Goal: Task Accomplishment & Management: Manage account settings

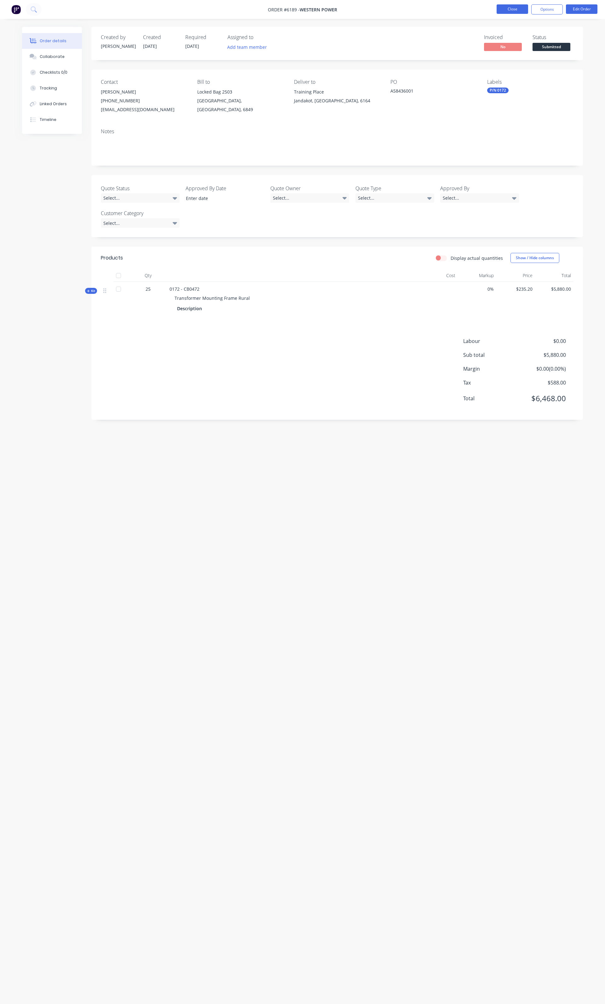
click at [497, 6] on button "Close" at bounding box center [511, 8] width 31 height 9
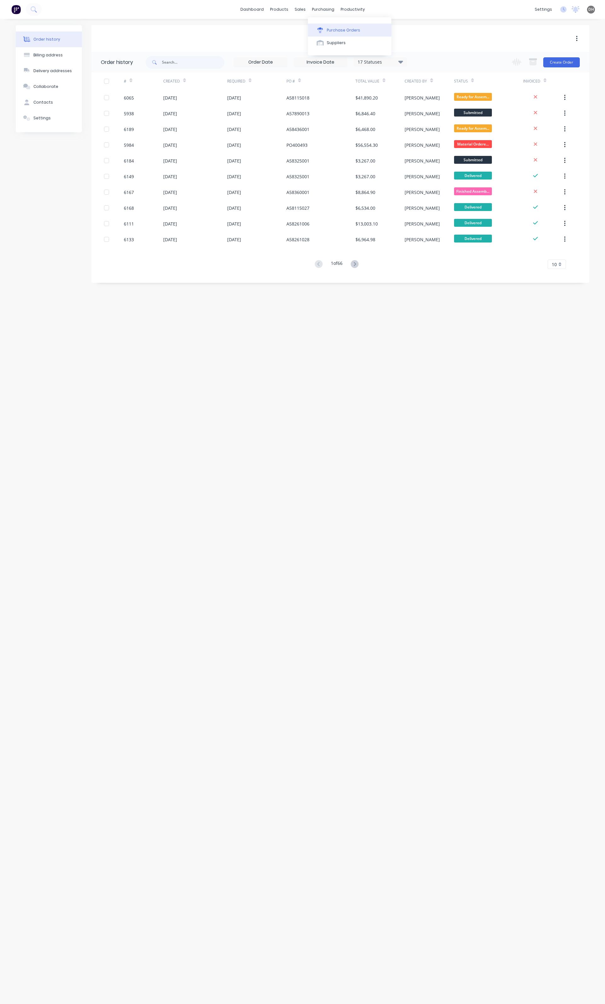
click at [331, 31] on div "Purchase Orders" at bounding box center [343, 30] width 33 height 6
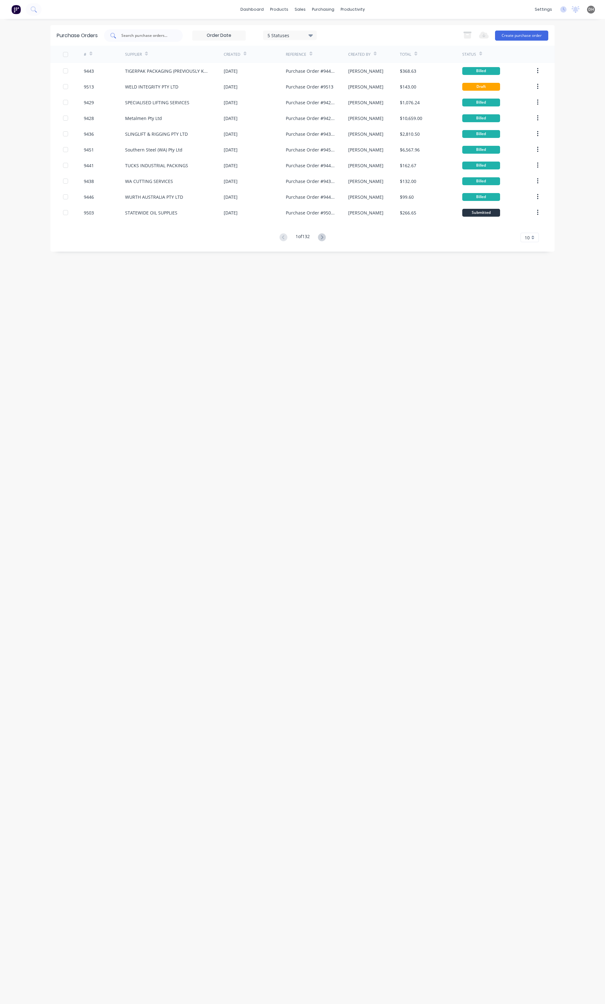
click at [174, 37] on div at bounding box center [143, 35] width 79 height 13
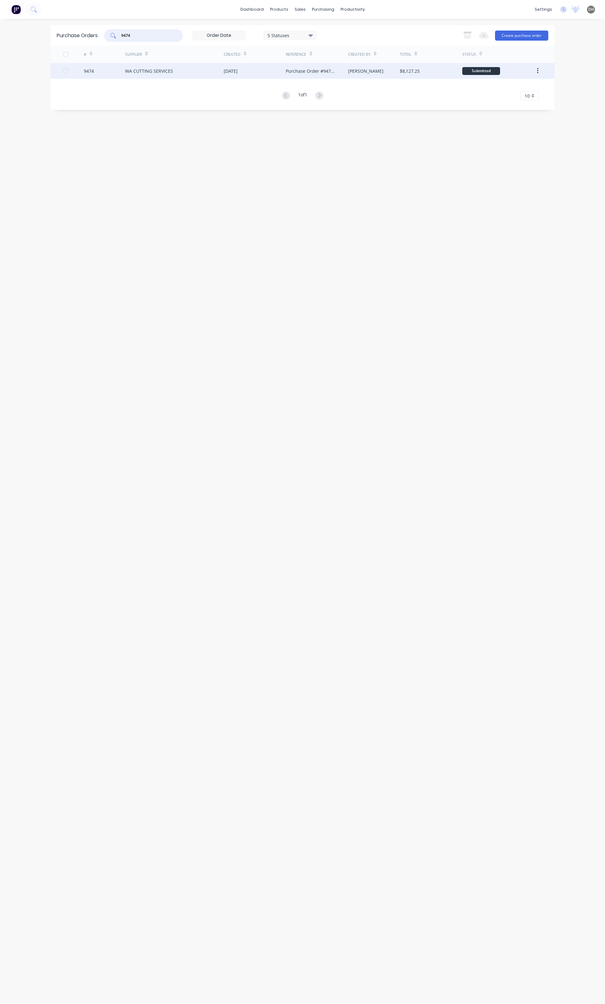
type input "9474"
click at [142, 75] on div "WA CUTTING SERVICES" at bounding box center [174, 71] width 99 height 16
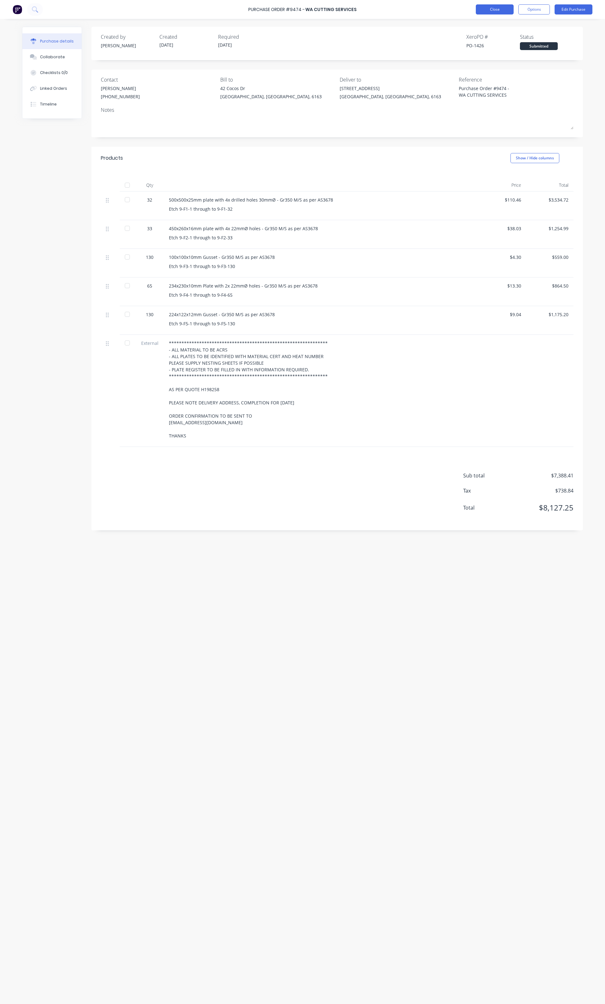
click at [493, 5] on button "Close" at bounding box center [494, 9] width 38 height 10
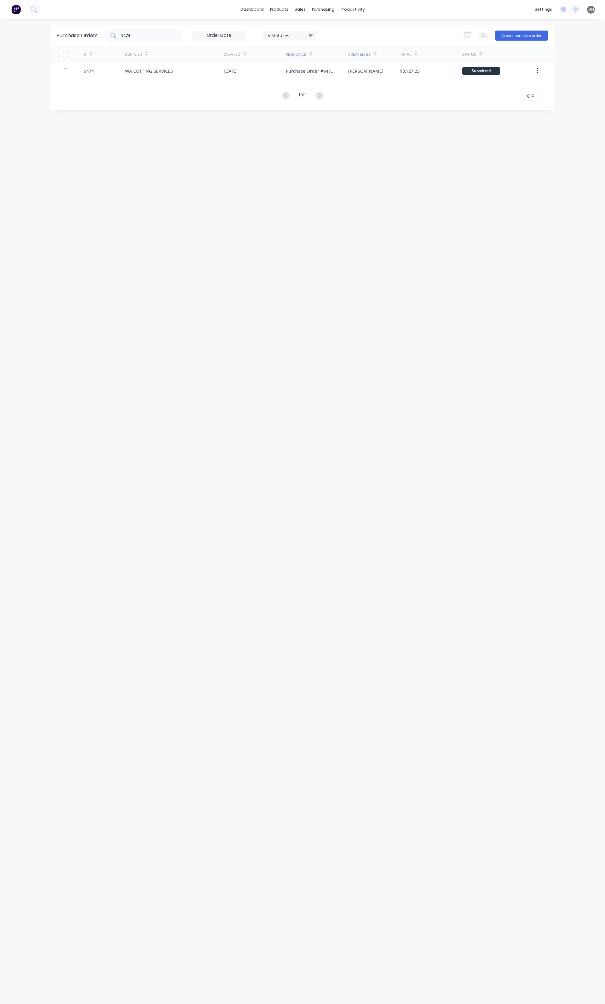
click at [144, 38] on input "9474" at bounding box center [147, 35] width 52 height 6
type input "9475"
click at [165, 70] on div "WA CUTTING SERVICES" at bounding box center [149, 71] width 48 height 7
type textarea "x"
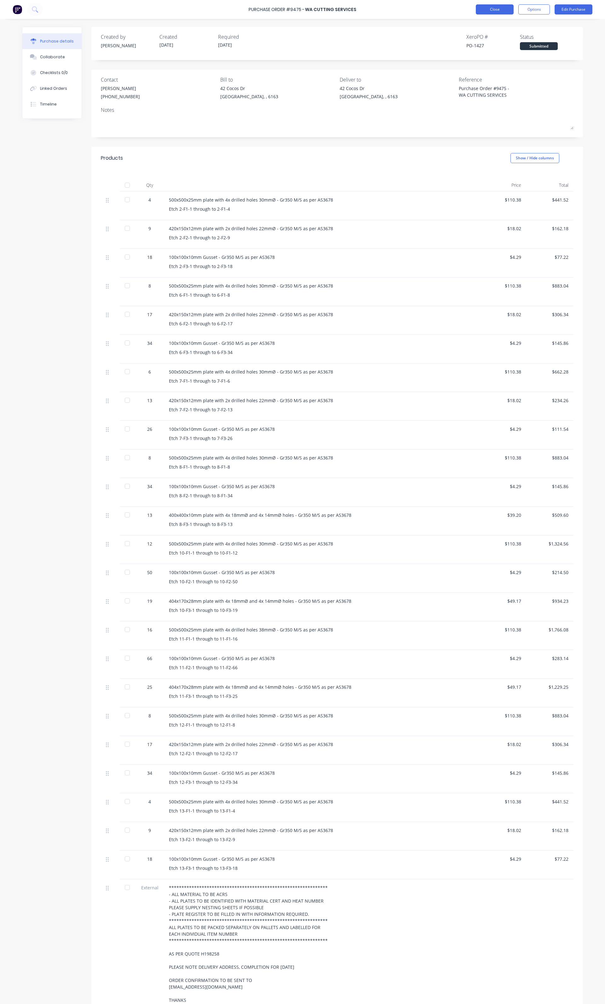
click at [491, 9] on button "Close" at bounding box center [494, 9] width 38 height 10
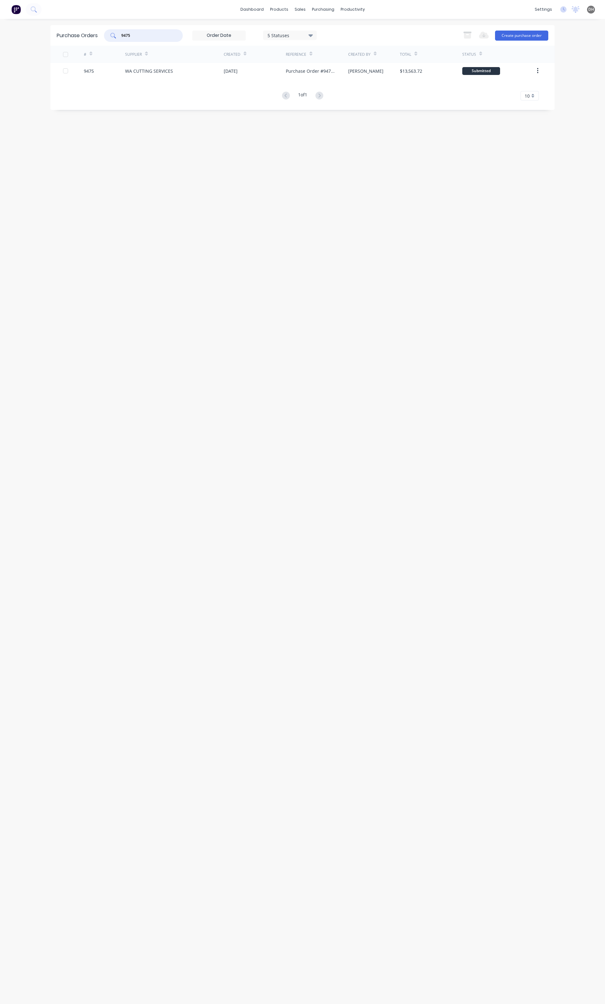
click at [154, 36] on input "9475" at bounding box center [147, 35] width 52 height 6
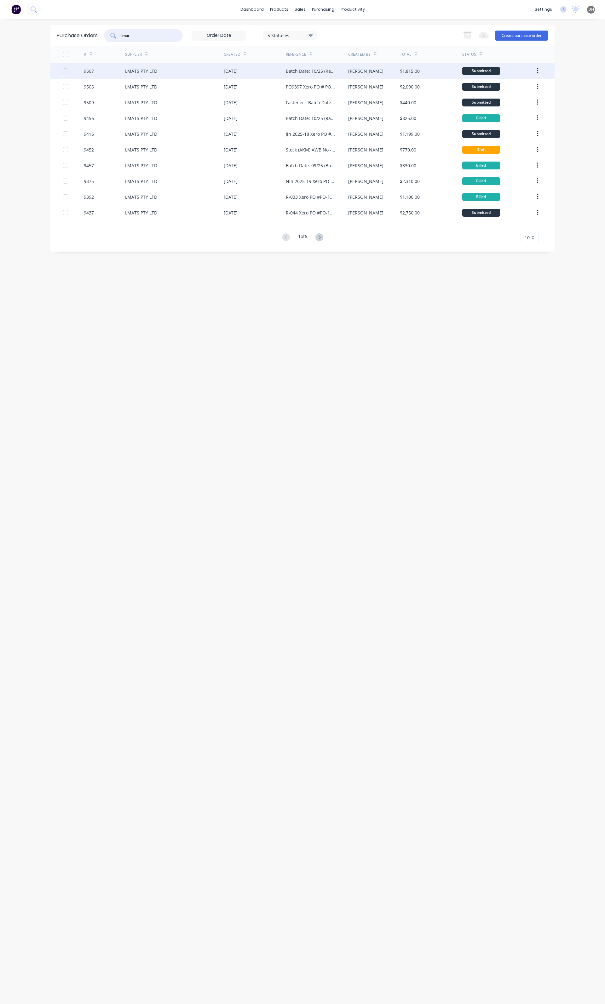
type input "lmat"
click at [306, 71] on div "Batch Date: 10/25 (Rail) Xero PO # PO-1459" at bounding box center [310, 71] width 49 height 7
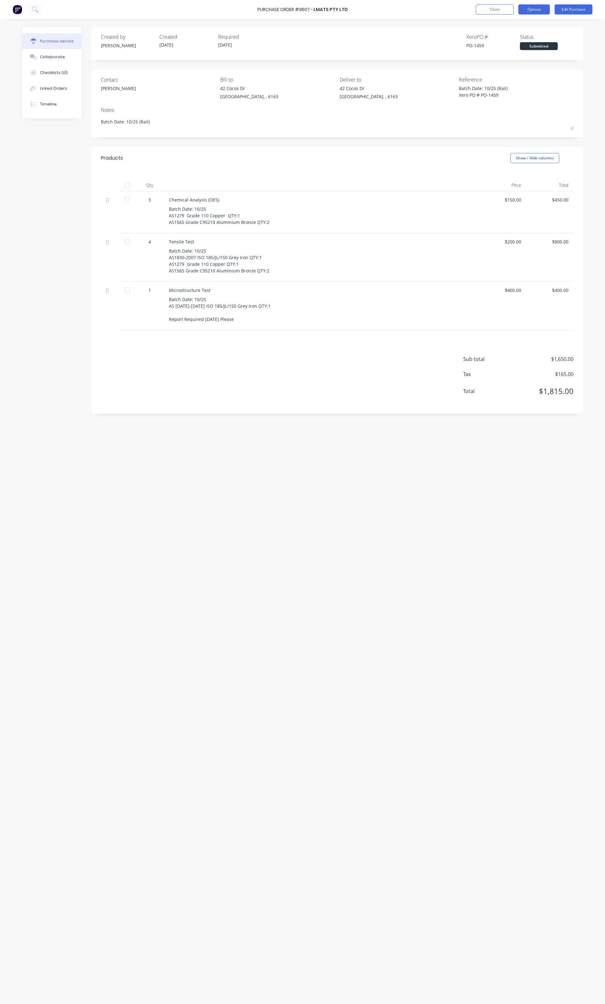
click at [520, 11] on button "Options" at bounding box center [533, 9] width 31 height 10
click at [511, 66] on div "Duplicate" at bounding box center [519, 63] width 48 height 9
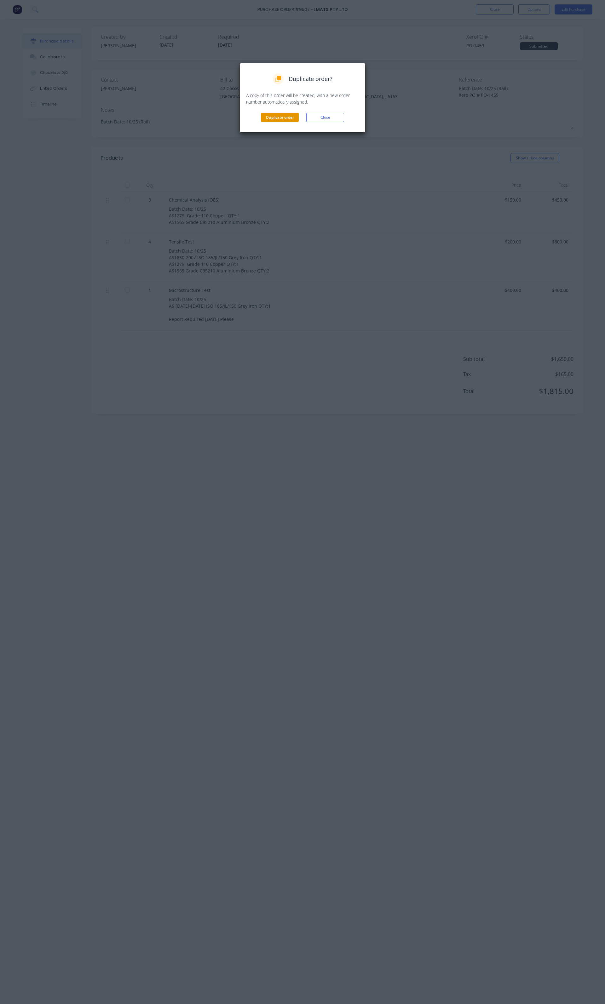
click at [281, 121] on button "Duplicate order" at bounding box center [280, 117] width 38 height 9
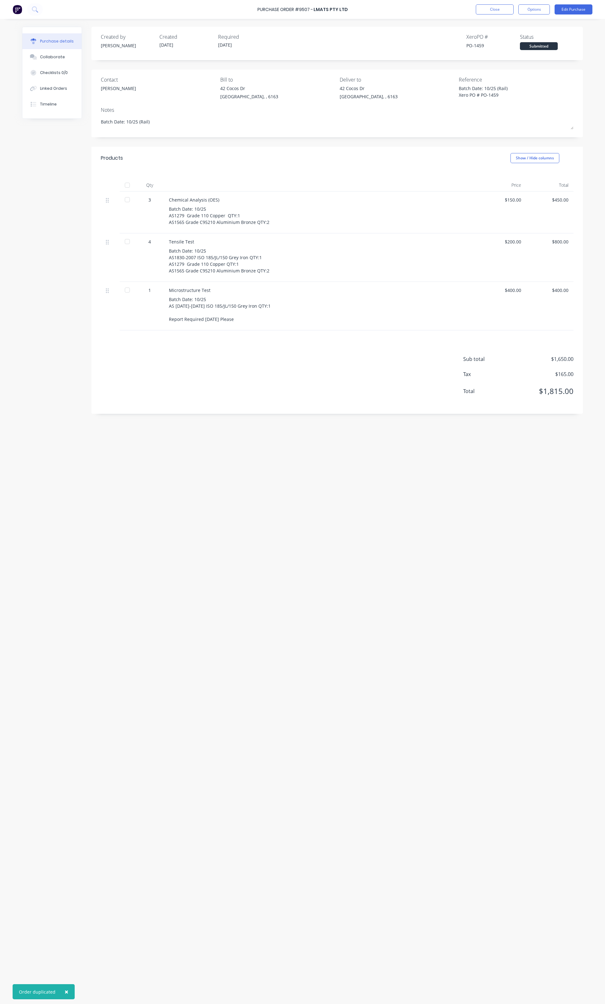
click at [495, 15] on div "Purchase Order #9507 - LMATS PTY LTD Close Options Edit Purchase" at bounding box center [302, 9] width 605 height 19
click at [495, 13] on button "Close" at bounding box center [494, 9] width 38 height 10
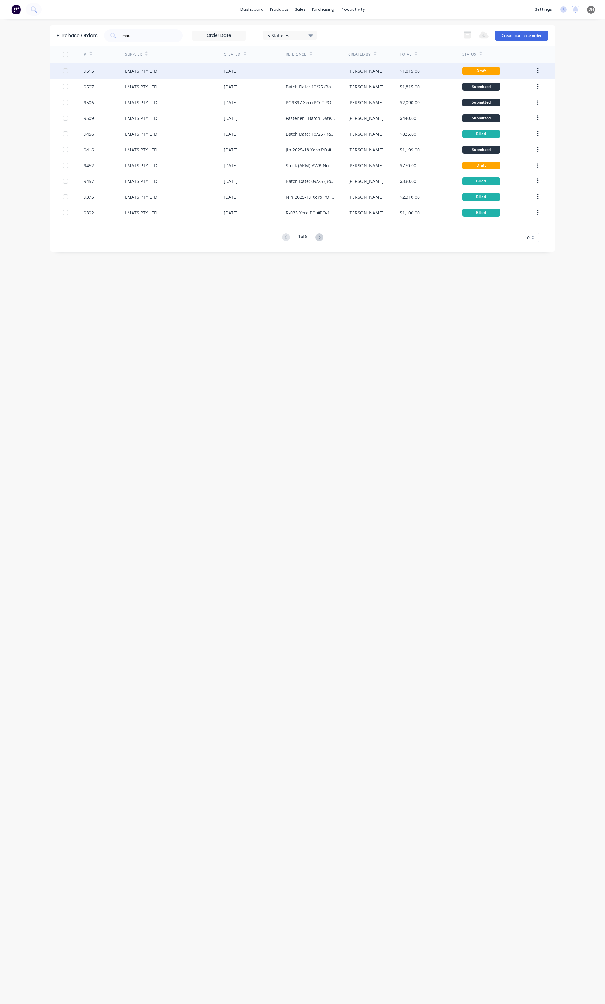
click at [236, 71] on div "[DATE]" at bounding box center [231, 71] width 14 height 7
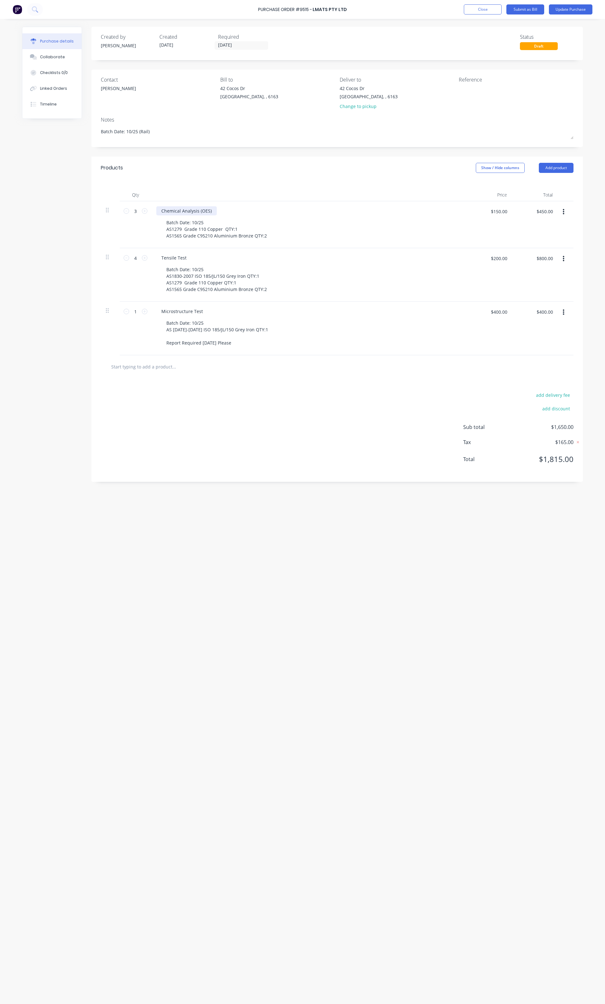
type textarea "x"
drag, startPoint x: 212, startPoint y: 210, endPoint x: 156, endPoint y: 210, distance: 55.1
click at [156, 210] on div "Chemical Analysis (OES)" at bounding box center [186, 210] width 60 height 9
click at [175, 212] on div "UT NDT for Welder Qualification" at bounding box center [195, 210] width 78 height 9
click at [217, 211] on div "UT for Welder Qualification" at bounding box center [189, 210] width 67 height 9
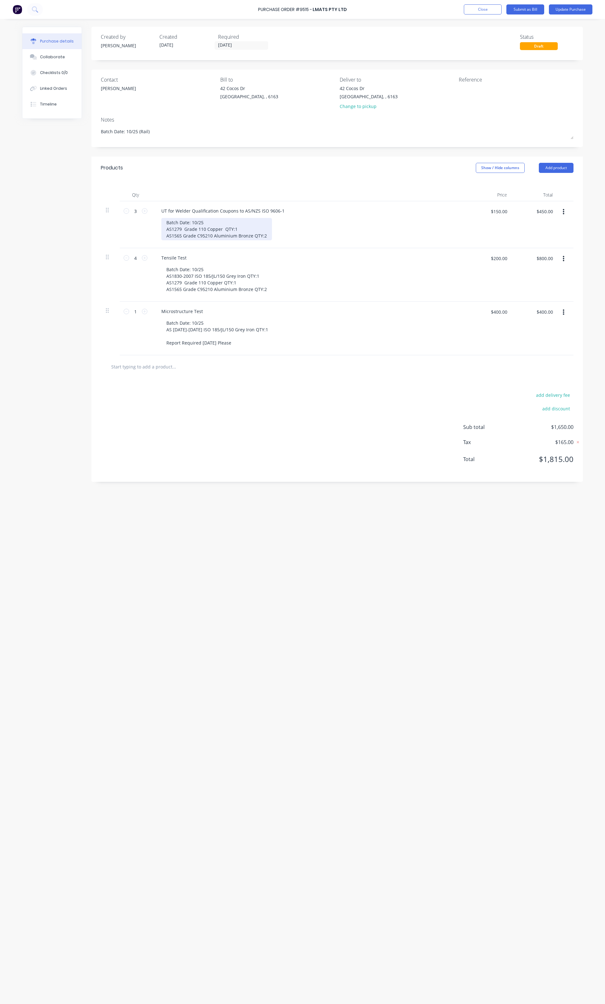
type textarea "x"
drag, startPoint x: 266, startPoint y: 237, endPoint x: 154, endPoint y: 219, distance: 113.5
click at [154, 219] on div "UT for Welder Qualification Coupons to AS/NZS ISO 9606-1 Batch Date: 10/25 AS12…" at bounding box center [308, 224] width 315 height 47
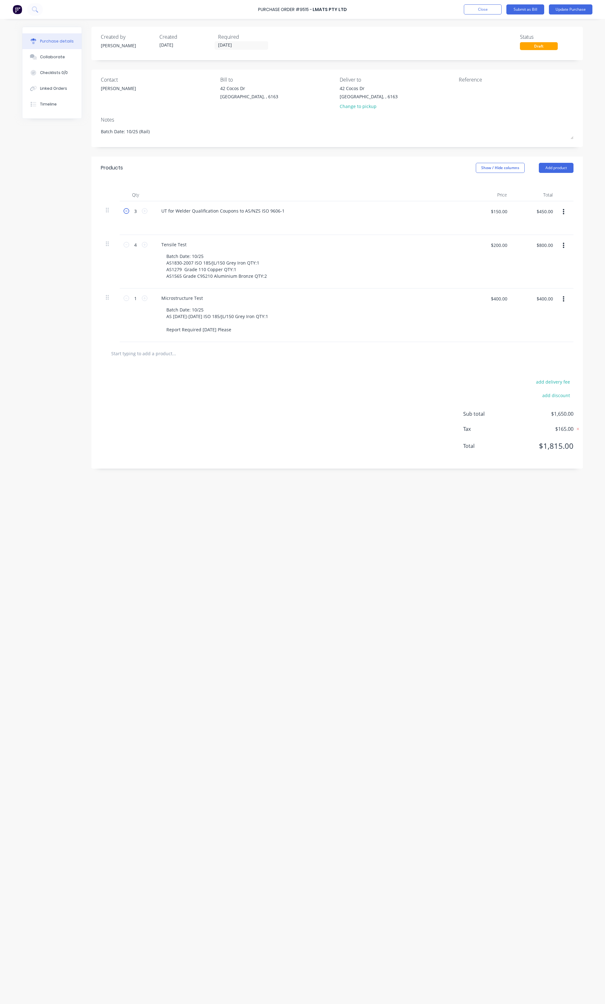
click at [126, 213] on icon at bounding box center [126, 211] width 6 height 6
type textarea "x"
type input "2"
type input "$300.00"
click at [126, 213] on icon at bounding box center [126, 211] width 6 height 6
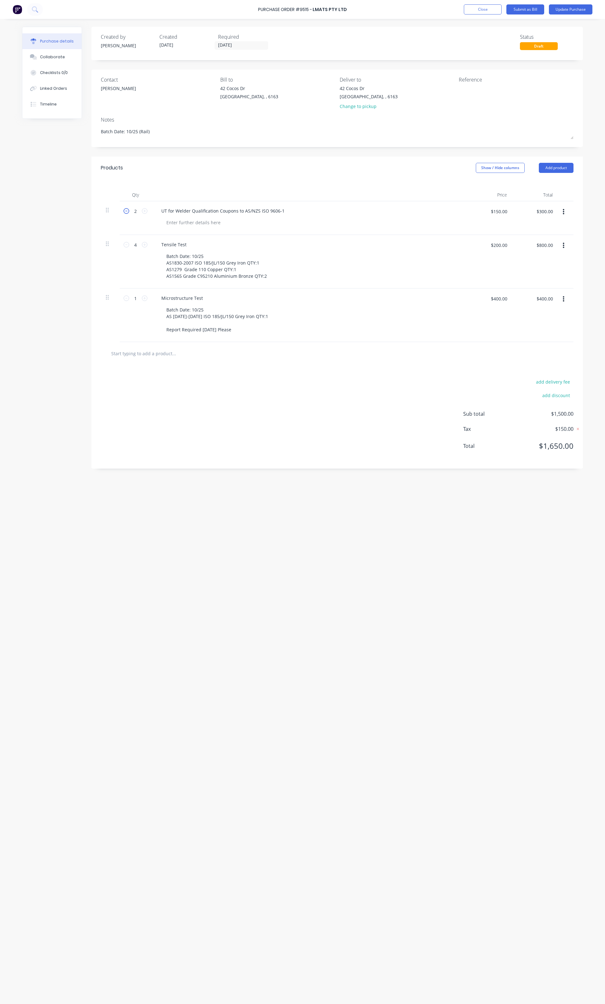
type textarea "x"
type input "1"
type input "$150.00"
click at [181, 244] on div "Tensile Test" at bounding box center [173, 244] width 35 height 9
click at [272, 207] on div "UT for Welder Qualification Coupons to AS/NZS ISO 9606-1" at bounding box center [222, 210] width 133 height 9
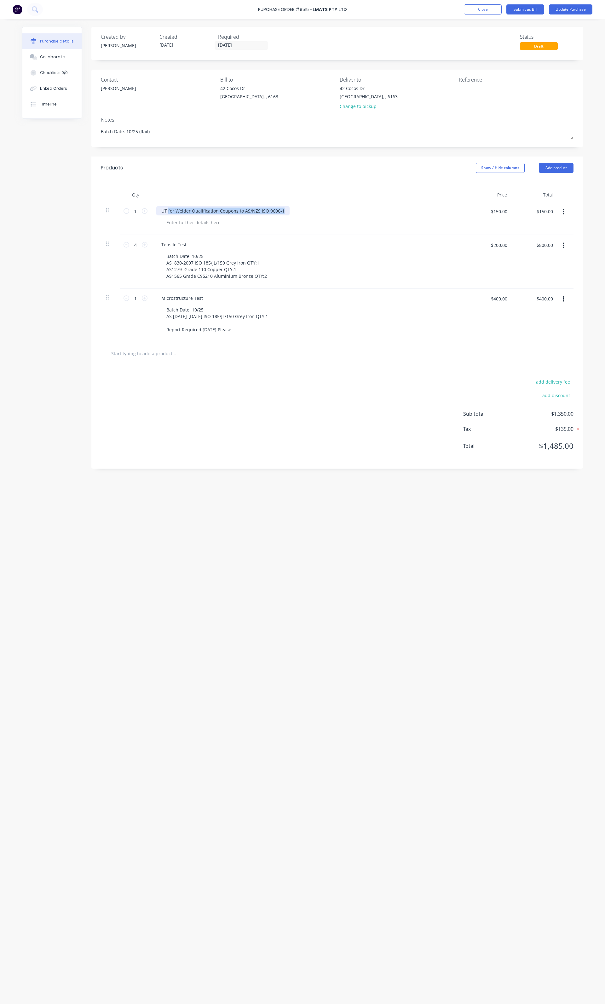
drag, startPoint x: 283, startPoint y: 211, endPoint x: 168, endPoint y: 208, distance: 114.6
click at [168, 208] on div "UT for Welder Qualification Coupons to AS/NZS ISO 9606-1" at bounding box center [222, 210] width 133 height 9
copy div "for Welder Qualification Coupons to AS/NZS ISO 9606-1"
type textarea "x"
drag, startPoint x: 183, startPoint y: 242, endPoint x: 142, endPoint y: 239, distance: 40.4
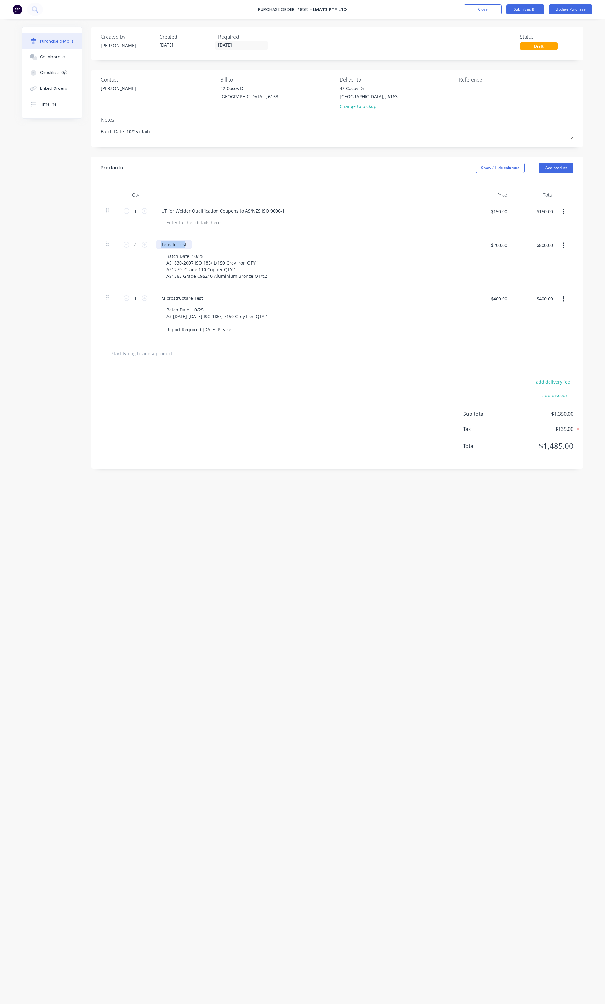
click at [142, 239] on div "4 4 Tensile Test Batch Date: 10/25 AS1830-2007 ISO 185/JL/150 Grey Iron QTY:1 A…" at bounding box center [337, 262] width 472 height 54
click at [188, 247] on div "Macroscopic for Welder Qualification Coupons to AS/NZS ISO 9606-1" at bounding box center [233, 244] width 154 height 9
click at [195, 229] on div "UT for Welder Qualification Coupons to AS/NZS ISO 9606-1" at bounding box center [308, 218] width 315 height 34
click at [192, 225] on div at bounding box center [193, 222] width 64 height 9
click at [327, 244] on div "Macroscopic Examination for Welder Qualification Coupons to AS/NZS ISO 9606-1" at bounding box center [246, 244] width 181 height 9
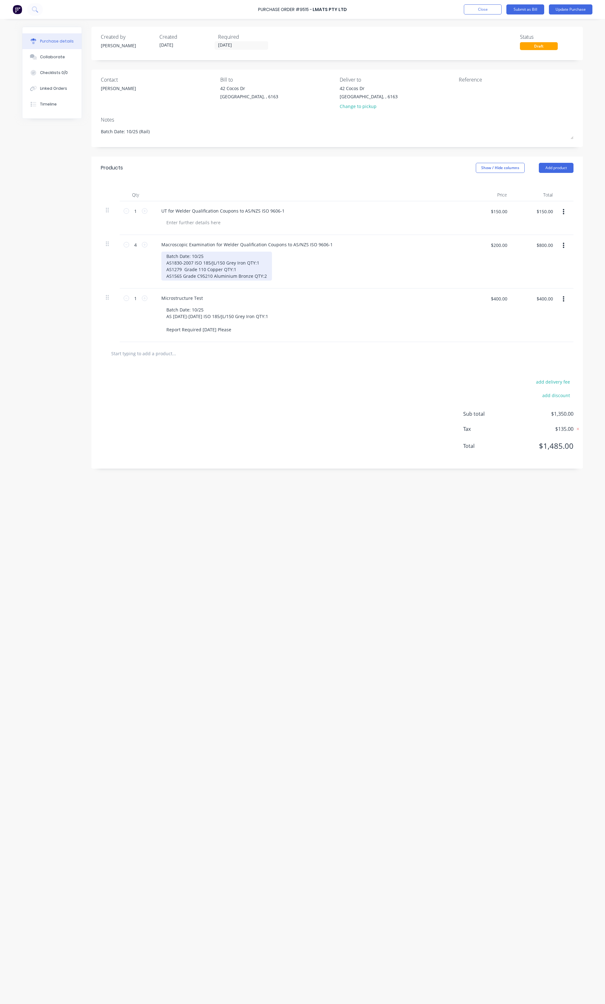
type textarea "x"
drag, startPoint x: 265, startPoint y: 275, endPoint x: 161, endPoint y: 252, distance: 107.0
click at [161, 252] on div "Macroscopic Examination for Welder Qualification Coupons to AS/NZS ISO 9606-1 B…" at bounding box center [308, 262] width 315 height 54
click at [188, 279] on div "LM001 QTY:2 PD001 QTY:2 SL001 QTY:2 KJ001 QTY:1 NB001 QTY:2" at bounding box center [179, 270] width 37 height 36
click at [190, 278] on div "LM001 QTY:2 PD001 QTY:2 SL001 QTY:2 KJ001 QTY:1 NB001 QTY:2" at bounding box center [179, 270] width 37 height 36
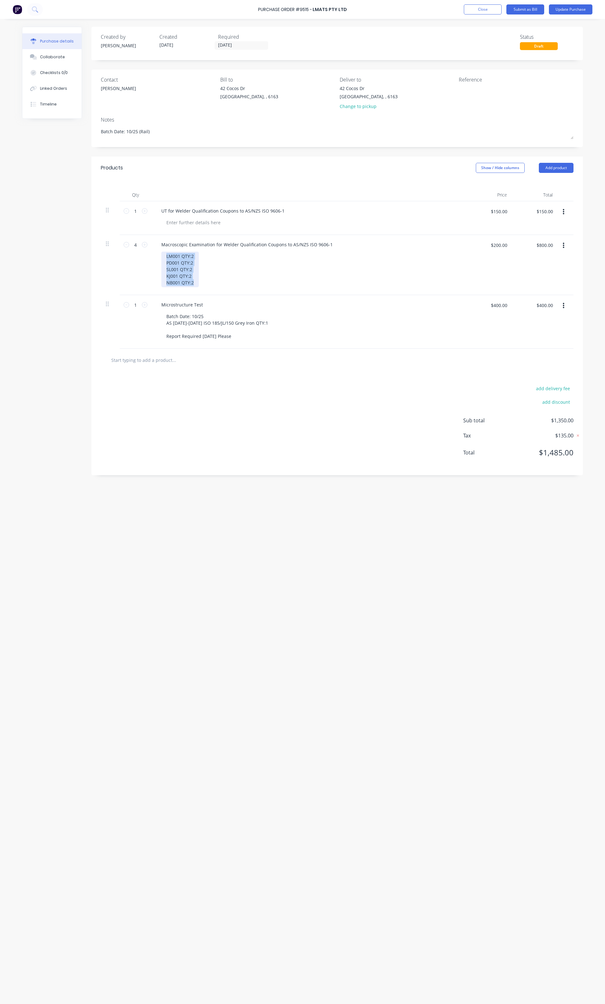
drag, startPoint x: 193, startPoint y: 281, endPoint x: 165, endPoint y: 257, distance: 37.3
click at [165, 257] on div "LM001 QTY:2 PD001 QTY:2 SL001 QTY:2 KJ001 QTY:2 NB001 QTY:2" at bounding box center [179, 270] width 37 height 36
copy div "LM001 QTY:2 PD001 QTY:2 SL001 QTY:2 KJ001 QTY:2 NB001 QTY:2"
click at [196, 221] on div at bounding box center [193, 222] width 64 height 9
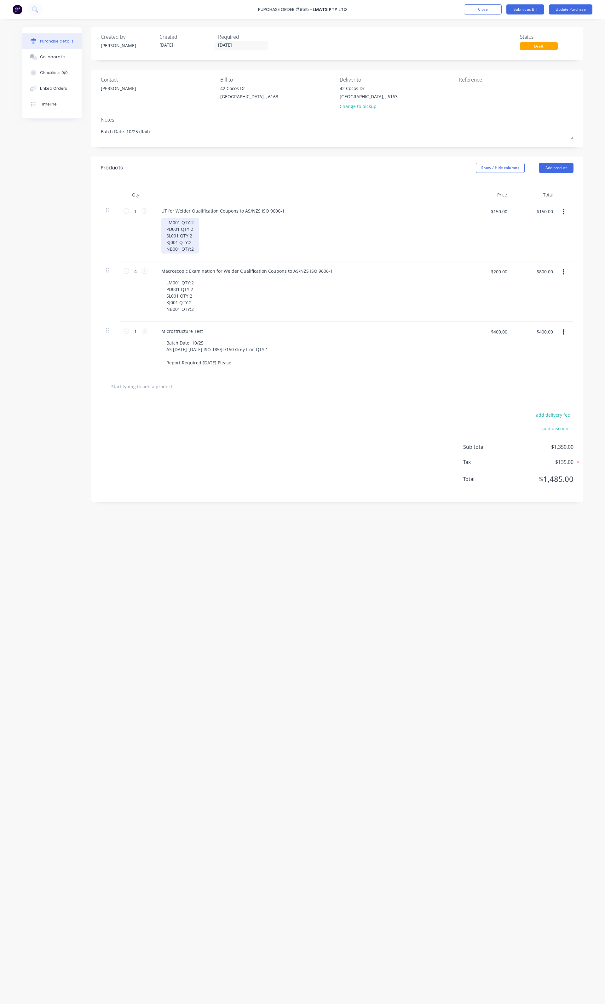
click at [193, 224] on div "LM001 QTY:2 PD001 QTY:2 SL001 QTY:2 KJ001 QTY:2 NB001 QTY:2" at bounding box center [179, 236] width 37 height 36
click at [228, 226] on div "LM001 QTY:1 PD001 QTY:1 SL001 QTY:1 KJ001 QTY:1 NB001 QTY:1" at bounding box center [311, 236] width 300 height 36
click at [198, 311] on div "LM001 QTY:2 PD001 QTY:2 SL001 QTY:2 KJ001 QTY:2 NB001 QTY:2" at bounding box center [179, 296] width 37 height 36
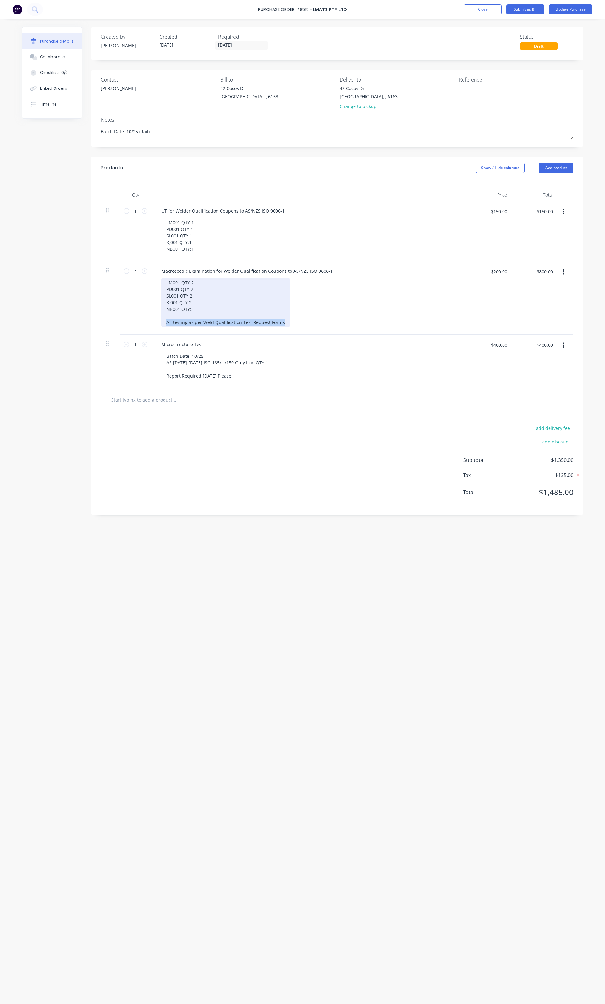
drag, startPoint x: 280, startPoint y: 321, endPoint x: 164, endPoint y: 320, distance: 116.2
click at [164, 320] on div "LM001 QTY:2 PD001 QTY:2 SL001 QTY:2 KJ001 QTY:2 NB001 QTY:2 All testing as per …" at bounding box center [225, 302] width 128 height 49
copy div "All testing as per Weld Qualification Test Request Forms"
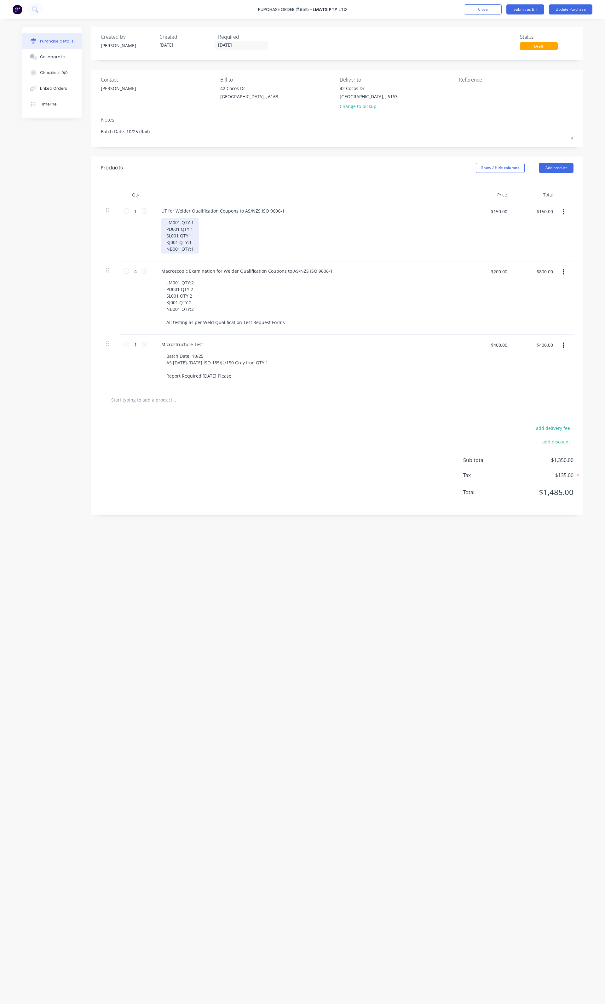
click at [193, 250] on div "LM001 QTY:1 PD001 QTY:1 SL001 QTY:1 KJ001 QTY:1 NB001 QTY:1" at bounding box center [179, 236] width 37 height 36
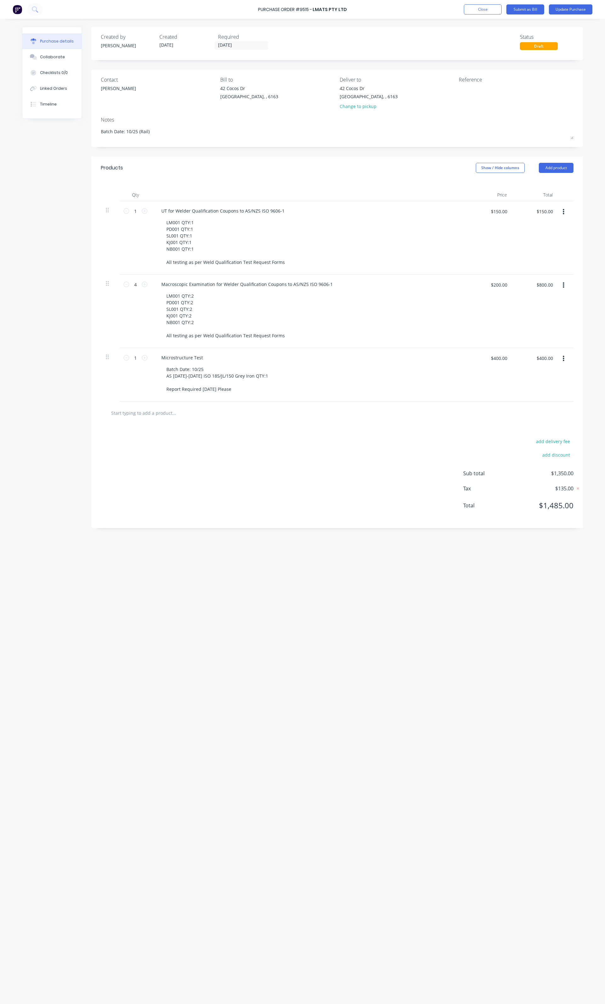
click at [561, 359] on button "button" at bounding box center [563, 358] width 15 height 11
click at [535, 412] on button "Delete" at bounding box center [544, 413] width 54 height 13
click at [134, 282] on input "4" at bounding box center [135, 284] width 13 height 9
type textarea "x"
type input "1"
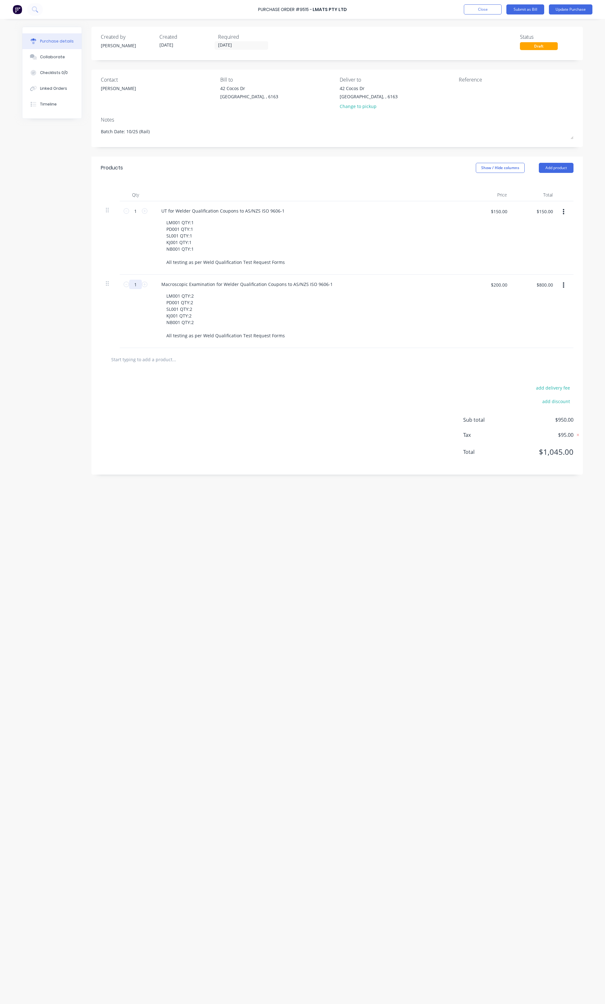
type textarea "x"
type input "$200.00"
type textarea "x"
type input "10"
type textarea "x"
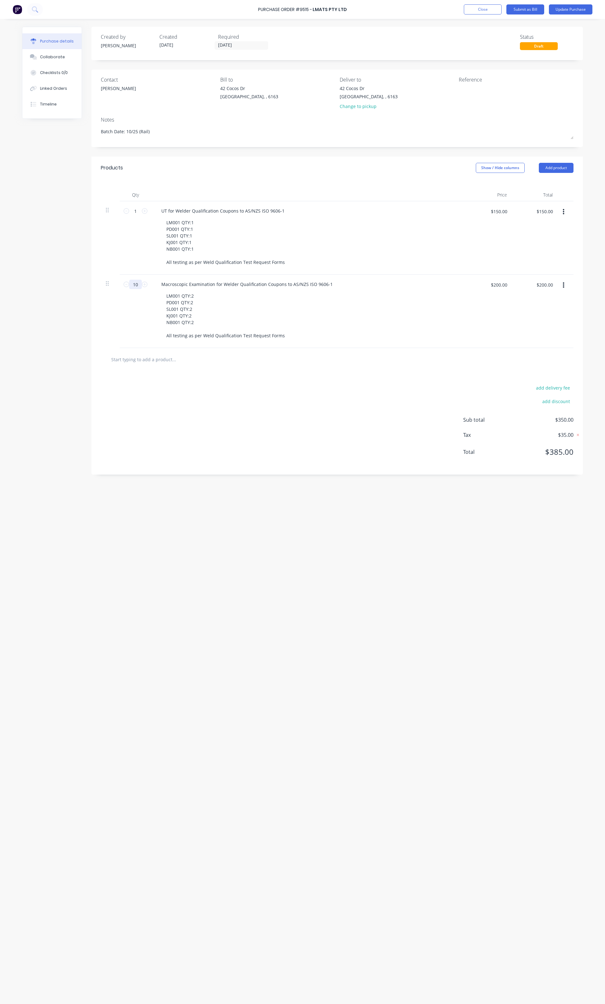
type input "$2,000.00"
type input "10"
type textarea "x"
type input "144"
type textarea "x"
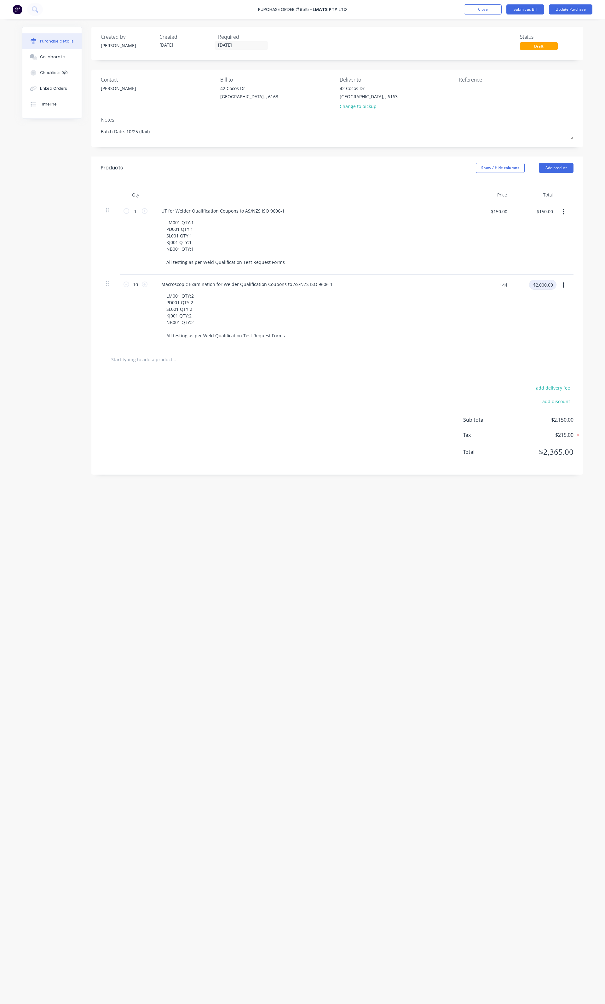
type input "$144.00"
type input "$1,440.00"
click at [198, 396] on div "add delivery fee add discount Sub total $1,590.00 Tax $159.00 Total $1,749.00" at bounding box center [336, 423] width 491 height 104
click at [232, 46] on input "[DATE]" at bounding box center [241, 46] width 53 height 8
click at [284, 101] on div "15" at bounding box center [286, 100] width 9 height 9
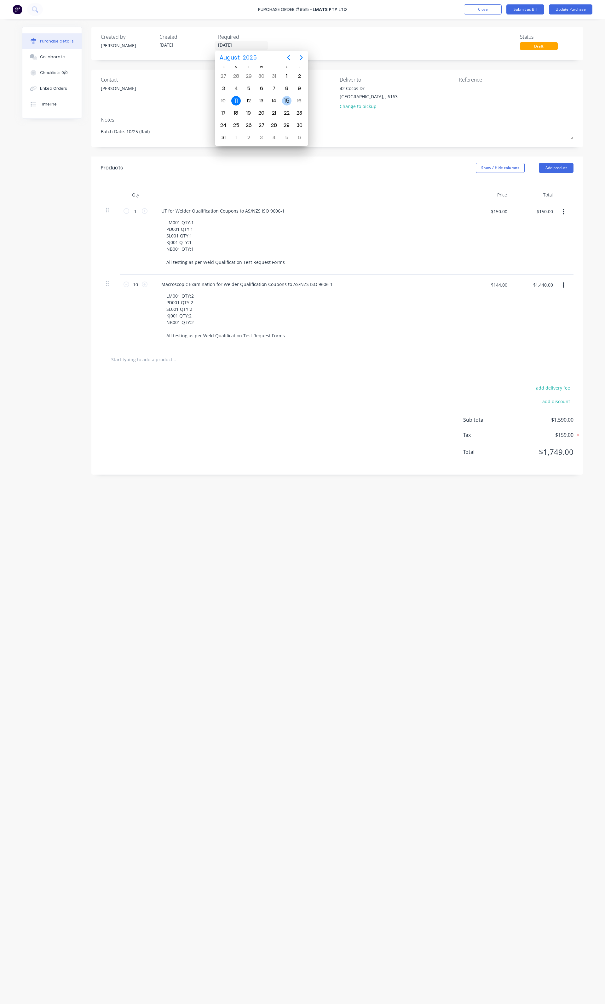
type textarea "x"
type input "[DATE]"
drag, startPoint x: 160, startPoint y: 130, endPoint x: 95, endPoint y: 130, distance: 65.5
click at [95, 130] on div "Contact [PERSON_NAME] [PERSON_NAME] to [STREET_ADDRESS][PERSON_NAME] Deliver to…" at bounding box center [336, 108] width 491 height 77
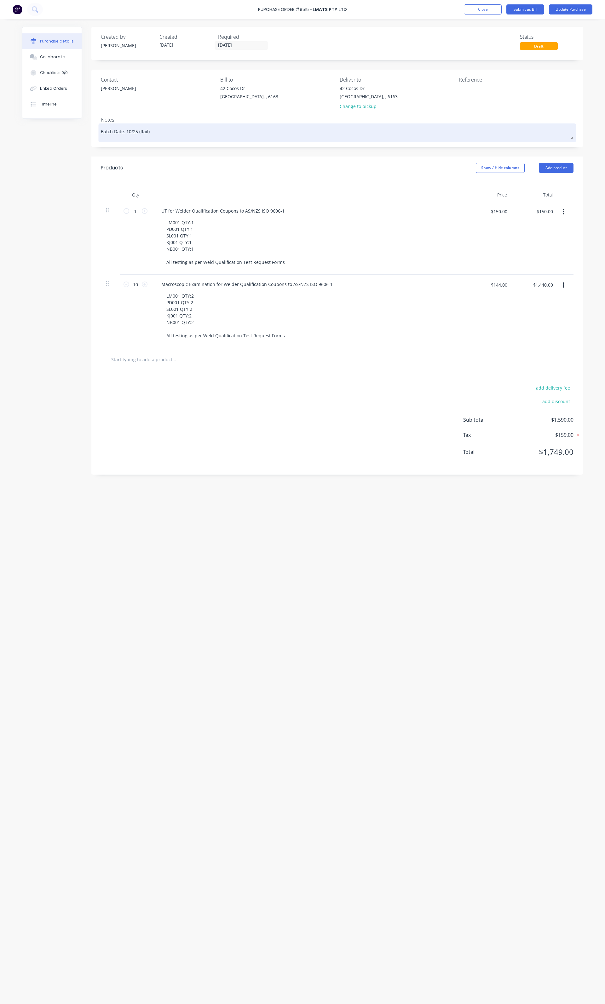
type textarea "x"
type textarea "I"
type textarea "x"
type textarea "IS"
type textarea "x"
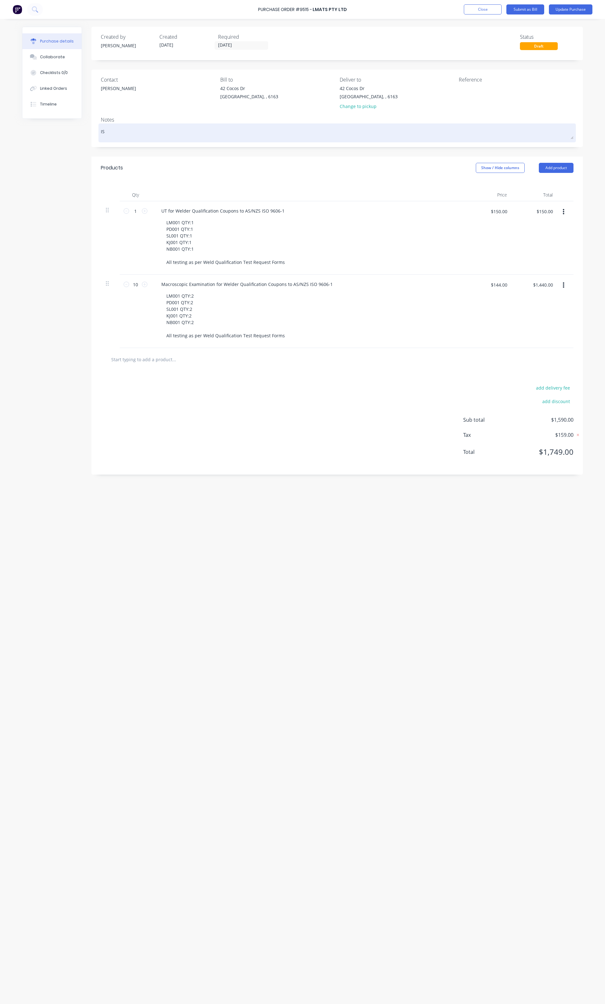
type textarea "ISO"
type textarea "x"
type textarea "ISO9"
type textarea "x"
type textarea "ISO96"
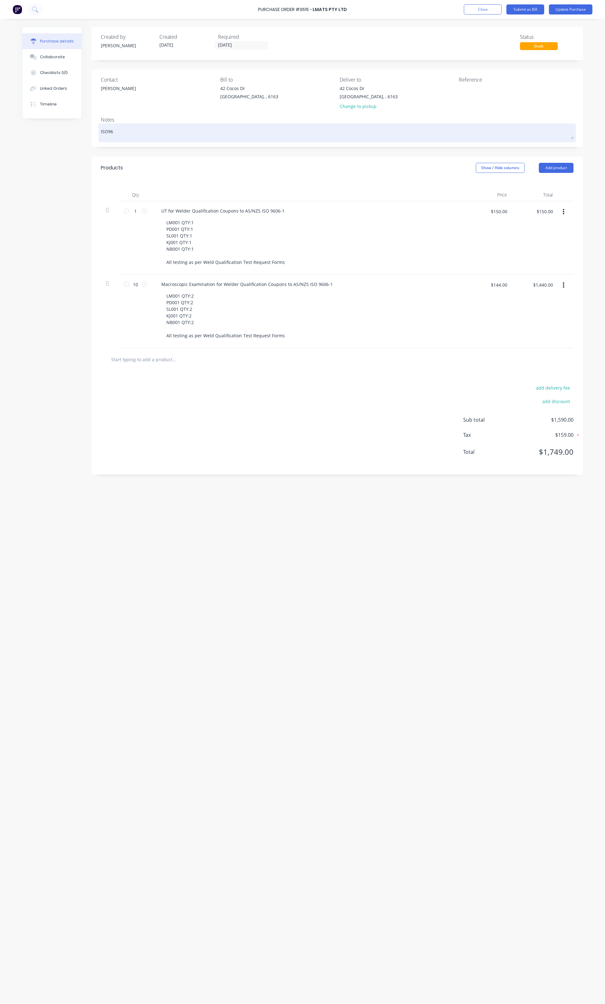
type textarea "x"
type textarea "ISO960"
type textarea "x"
type textarea "ISO9606"
type textarea "x"
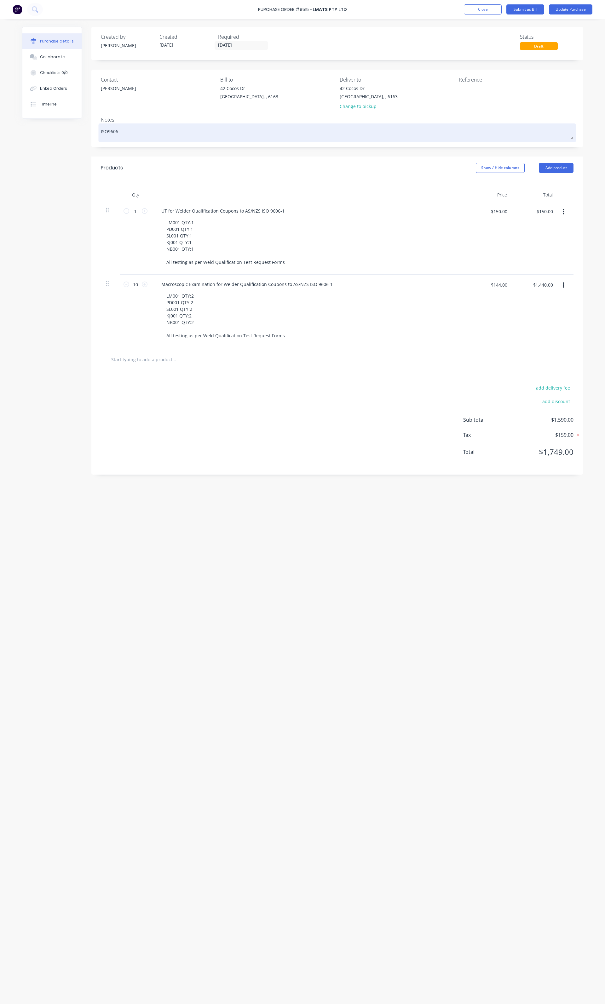
type textarea "ISO9606."
type textarea "x"
type textarea "ISO9606.1"
type textarea "x"
type textarea "ISO9606.1"
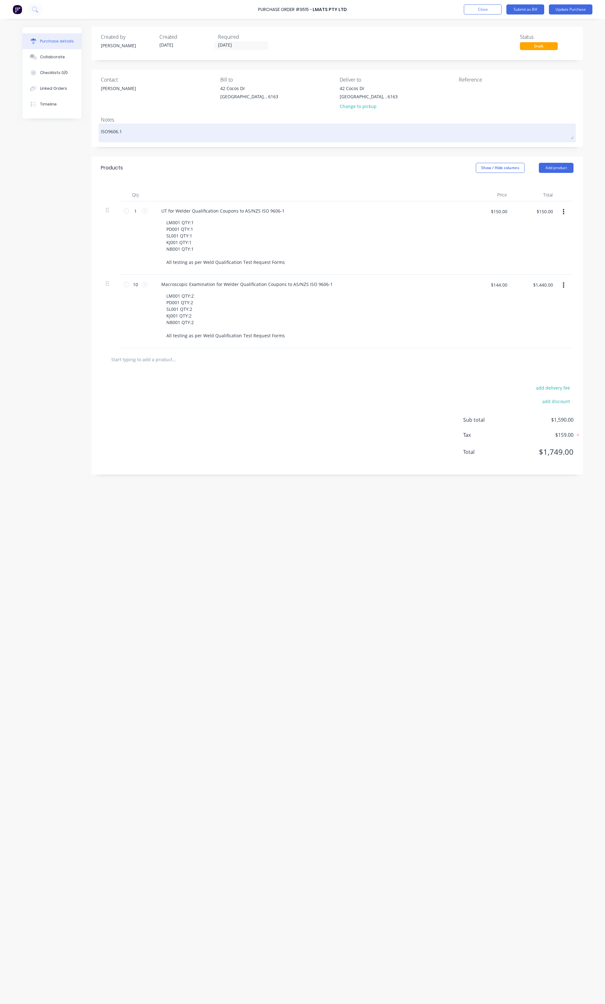
type textarea "x"
type textarea "ISO9606.1 W"
type textarea "x"
type textarea "ISO9606.1 We"
type textarea "x"
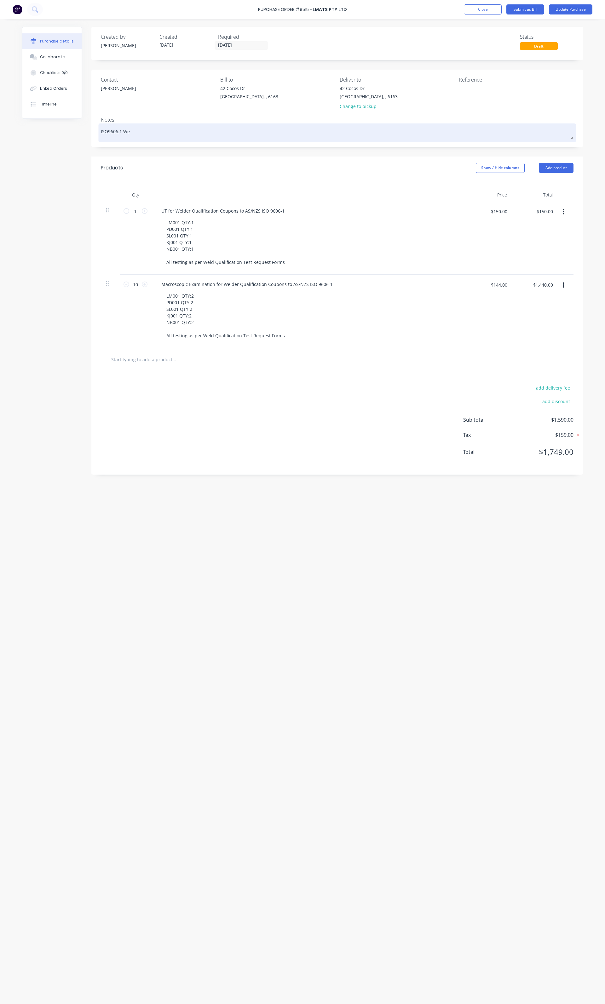
type textarea "ISO9606.1 Wel"
type textarea "x"
type textarea "ISO9606.1 Weld"
type textarea "x"
type textarea "ISO9606.1 [PERSON_NAME]"
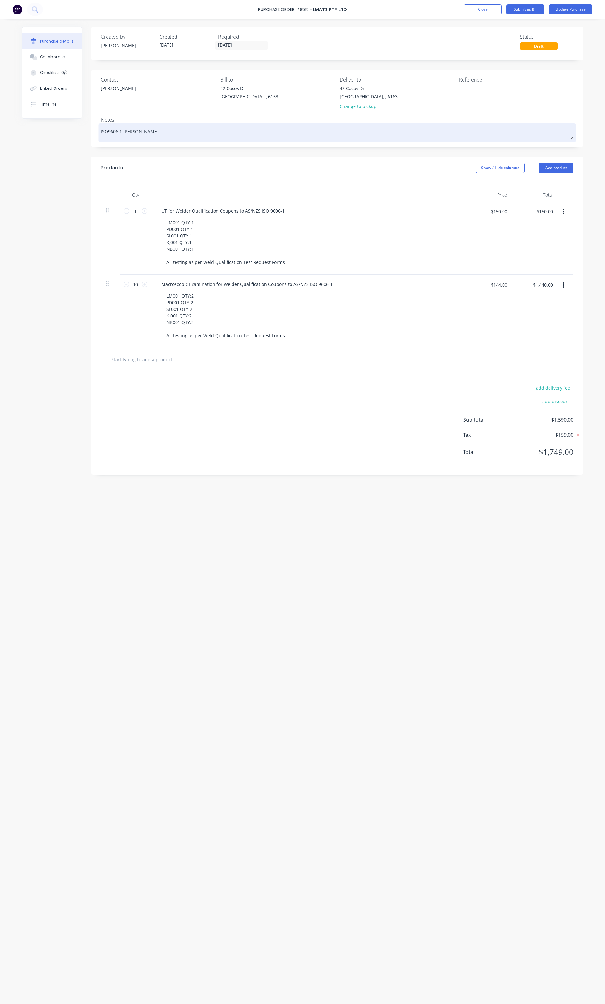
type textarea "x"
type textarea "ISO9606.1 Welder"
type textarea "x"
type textarea "ISO9606.1 Welder"
type textarea "x"
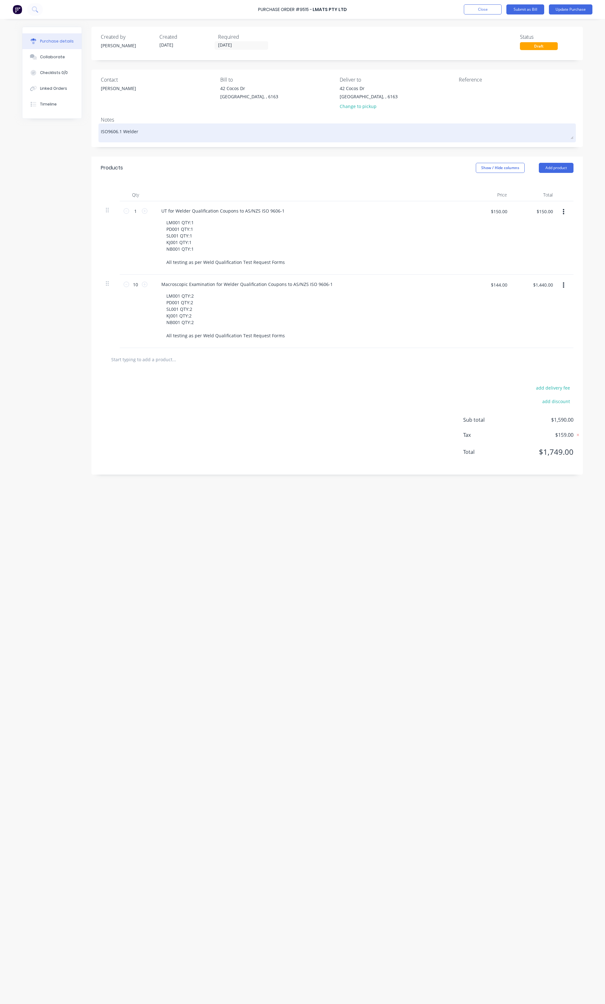
type textarea "ISO9606.1 Welder Q"
type textarea "x"
type textarea "ISO9606.1 Welder Qu"
type textarea "x"
type textarea "ISO9606.1 Welder Qua"
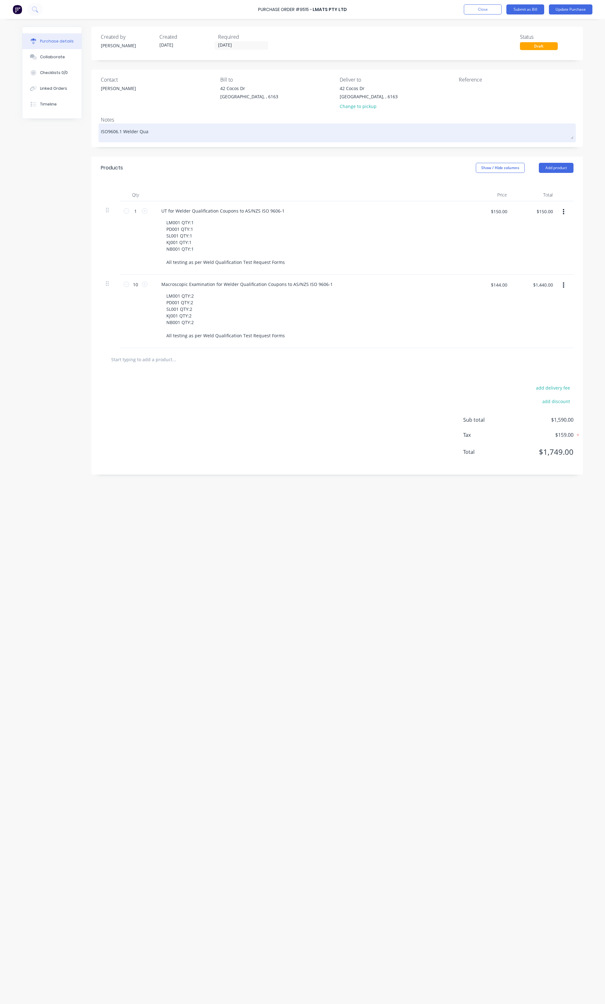
type textarea "x"
type textarea "ISO9606.1 Welder Qual"
type textarea "x"
type textarea "ISO9606.1 Welder Quali"
type textarea "x"
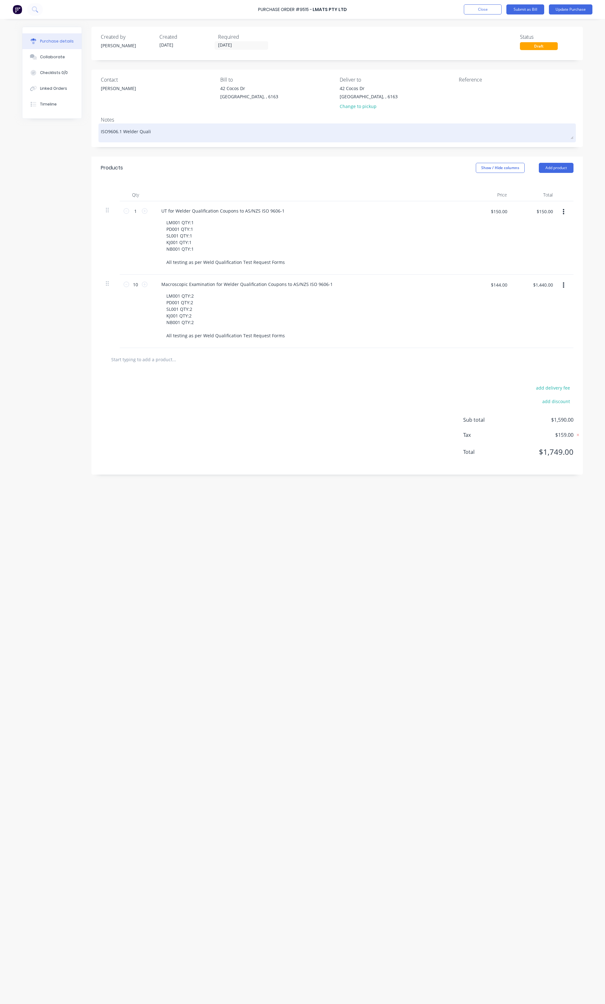
type textarea "ISO9606.1 Welder Qualif"
type textarea "x"
type textarea "ISO9606.1 Welder Qualifi"
type textarea "x"
type textarea "ISO9606.1 Welder Qualific"
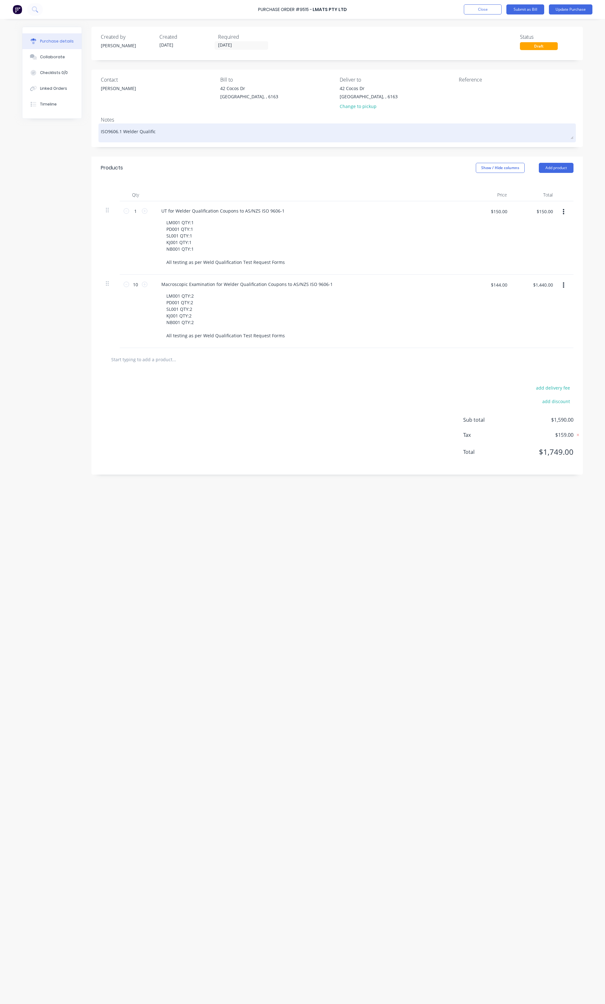
type textarea "x"
type textarea "ISO9606.1 Welder Qualifica"
type textarea "x"
type textarea "ISO9606.1 Welder Qualificat"
type textarea "x"
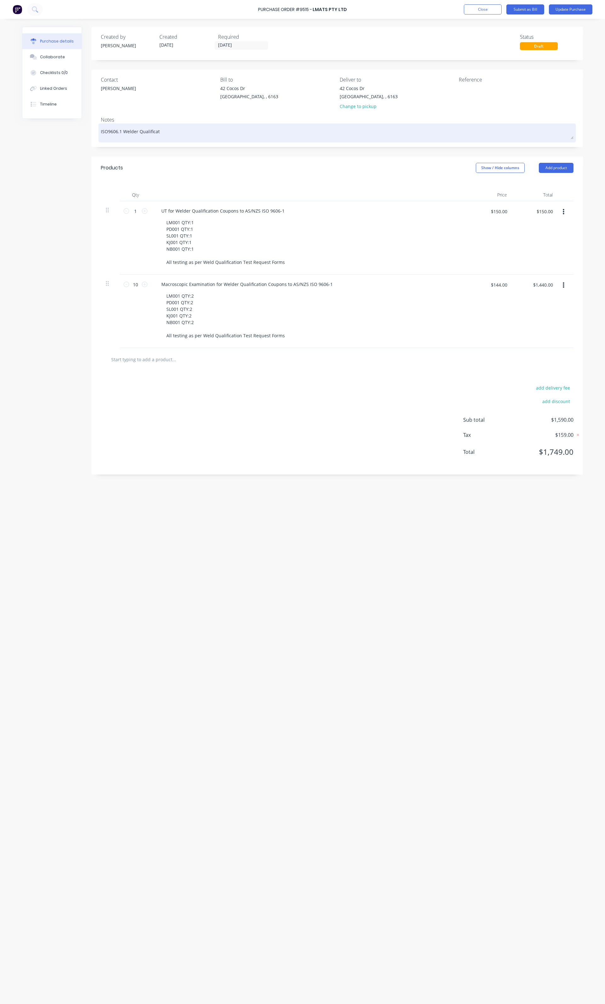
type textarea "ISO9606.1 Welder Qualificati"
type textarea "x"
type textarea "ISO9606.1 Welder Qualificatio"
type textarea "x"
type textarea "ISO9606.1 Welder Qualification"
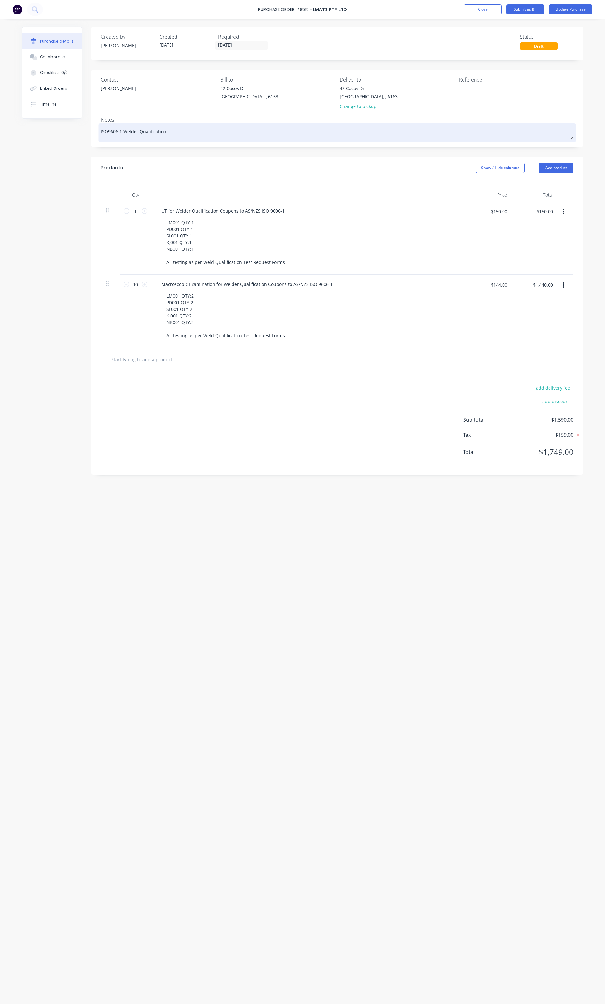
type textarea "x"
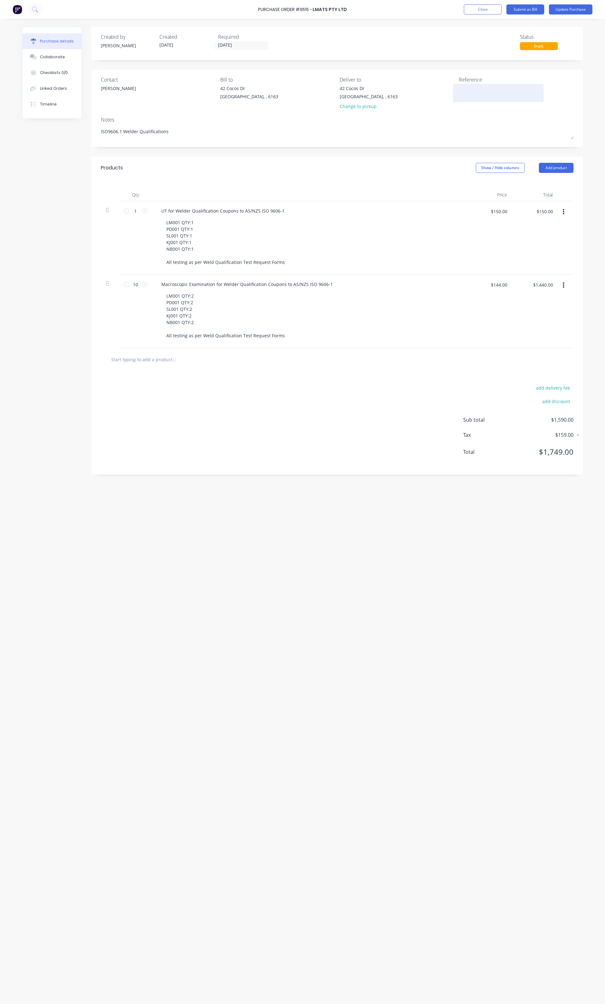
type textarea "ISO9606.1 Welder Qualifications"
type textarea "x"
type textarea "ISO9606.1 Welder Qualifications"
click at [469, 90] on textarea at bounding box center [497, 92] width 79 height 14
type textarea "ISO9606.1 Welder Qualifications"
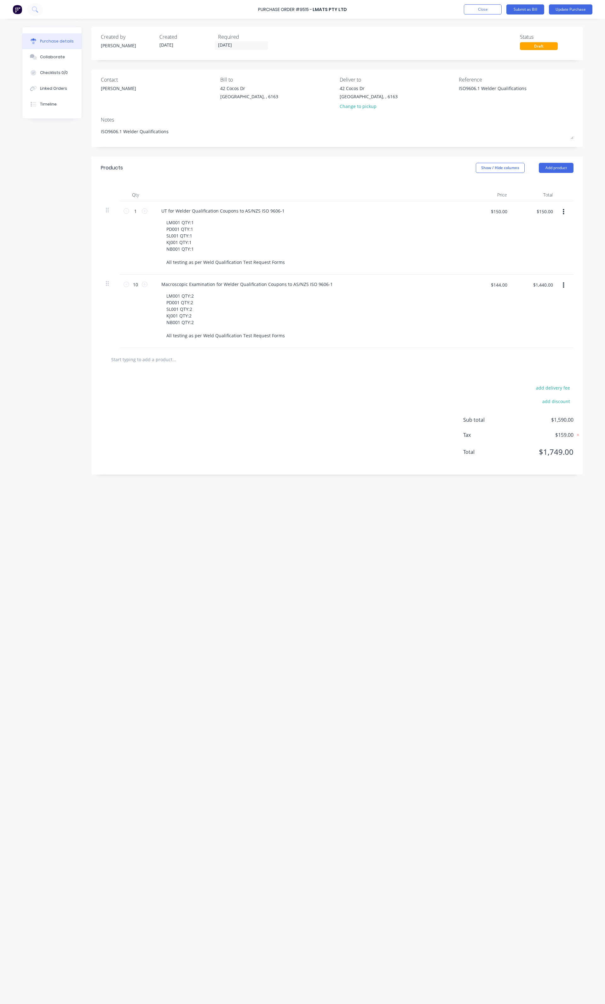
type textarea "x"
type textarea "ISO9606.1 Welder Qualifications"
click at [378, 464] on div "add delivery fee add discount Sub total $1,590.00 Tax $159.00 Total $1,749.00" at bounding box center [336, 423] width 491 height 104
click at [573, 10] on button "Update Purchase" at bounding box center [569, 9] width 43 height 10
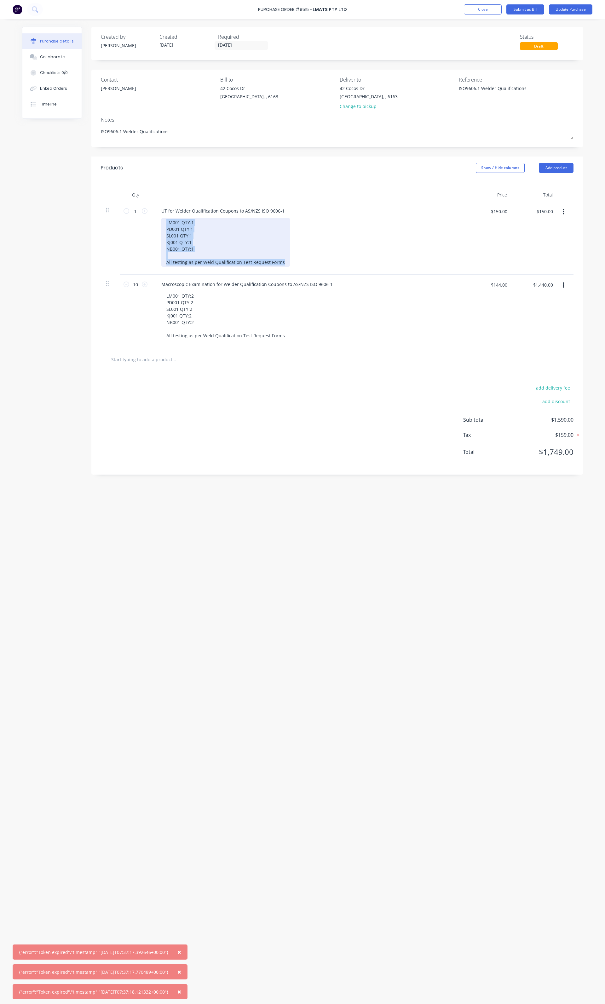
drag, startPoint x: 283, startPoint y: 262, endPoint x: 155, endPoint y: 222, distance: 134.1
click at [155, 222] on div "UT for Welder Qualification Coupons to AS/NZS ISO 9606-1 LM001 QTY:1 PD001 QTY:…" at bounding box center [308, 237] width 315 height 73
copy div "LM001 QTY:1 PD001 QTY:1 SL001 QTY:1 KJ001 QTY:1 NB001 QTY:1 All testing as per …"
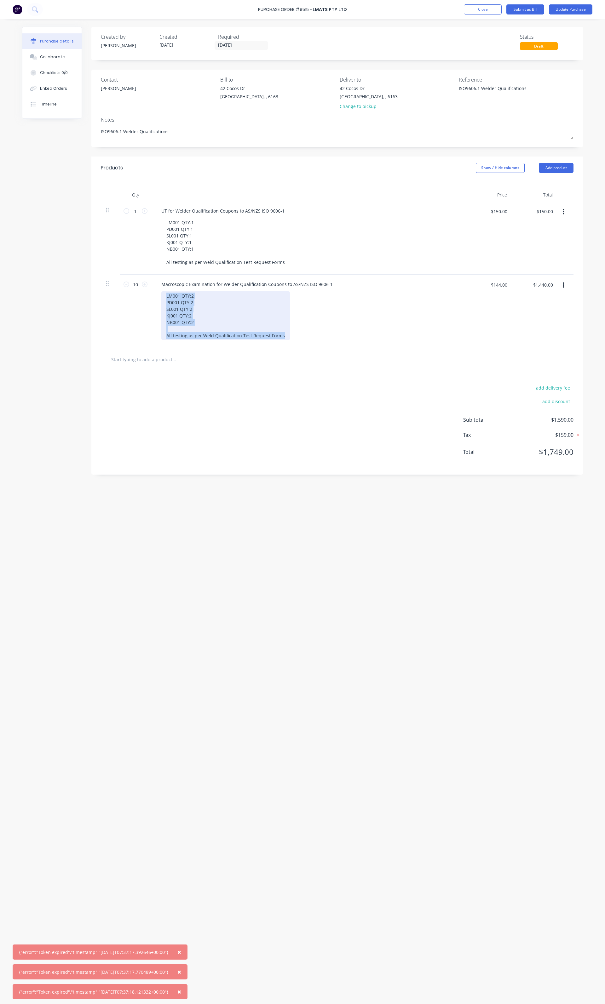
drag, startPoint x: 282, startPoint y: 335, endPoint x: 165, endPoint y: 298, distance: 122.7
click at [165, 298] on div "LM001 QTY:2 PD001 QTY:2 SL001 QTY:2 KJ001 QTY:2 NB001 QTY:2 All testing as per …" at bounding box center [225, 315] width 128 height 49
copy div "LM001 QTY:2 PD001 QTY:2 SL001 QTY:2 KJ001 QTY:2 NB001 QTY:2 All testing as per …"
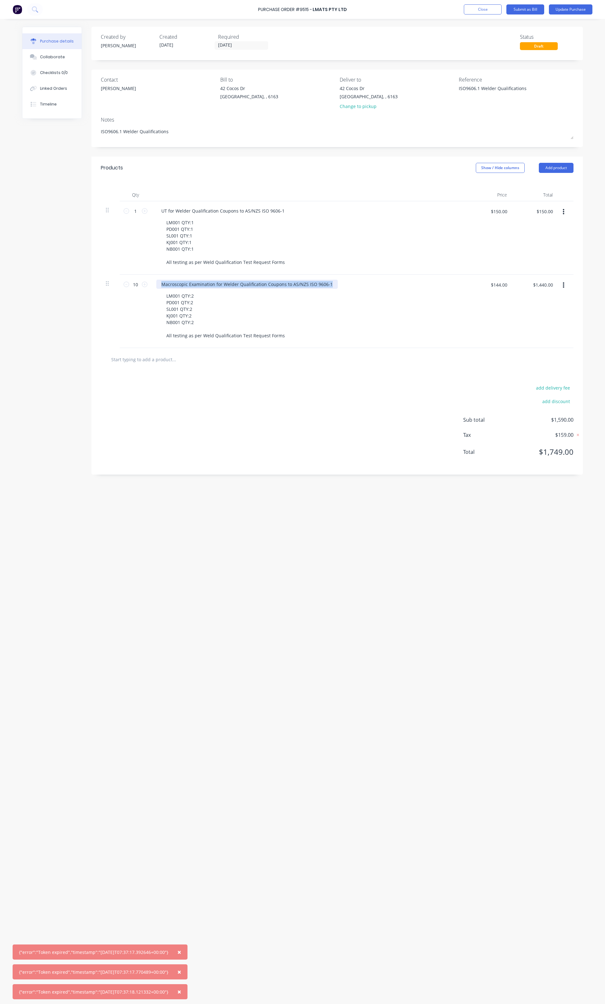
drag, startPoint x: 330, startPoint y: 284, endPoint x: 155, endPoint y: 288, distance: 174.8
click at [155, 288] on div "Macroscopic Examination for Welder Qualification Coupons to AS/NZS ISO 9606-1 L…" at bounding box center [308, 311] width 315 height 73
copy div "Macroscopic Examination for Welder Qualification Coupons to AS/NZS ISO 9606-1"
drag, startPoint x: 282, startPoint y: 211, endPoint x: 158, endPoint y: 213, distance: 124.7
click at [158, 213] on div "UT for Welder Qualification Coupons to AS/NZS ISO 9606-1" at bounding box center [222, 210] width 133 height 9
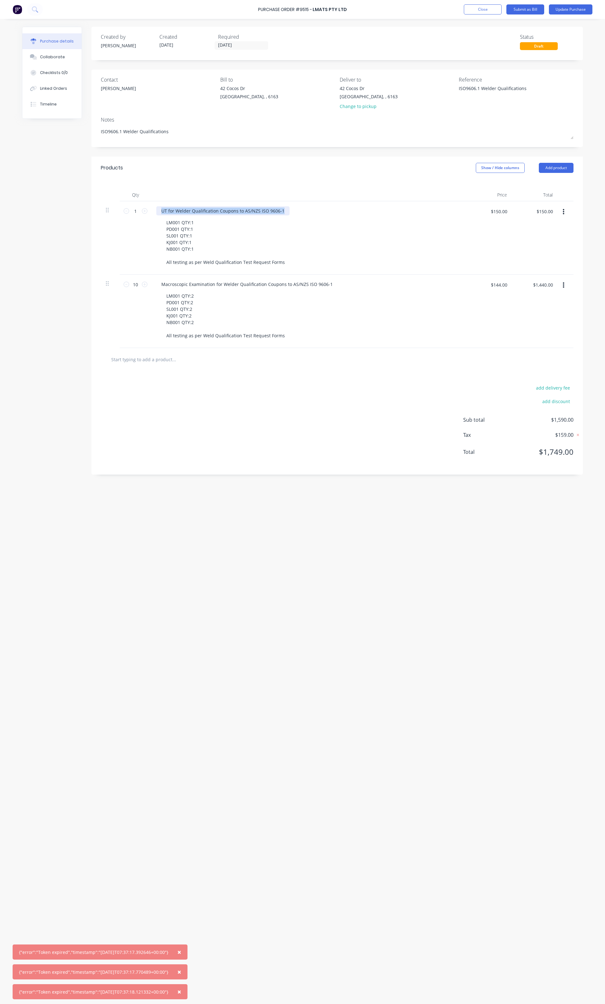
copy div "UT for Welder Qualification Coupons to AS/NZS ISO 9606-1"
drag, startPoint x: 527, startPoint y: 85, endPoint x: 450, endPoint y: 80, distance: 77.0
click at [450, 80] on div "Contact [PERSON_NAME] [PERSON_NAME] to [STREET_ADDRESS][PERSON_NAME] Deliver to…" at bounding box center [337, 94] width 472 height 37
type textarea "x"
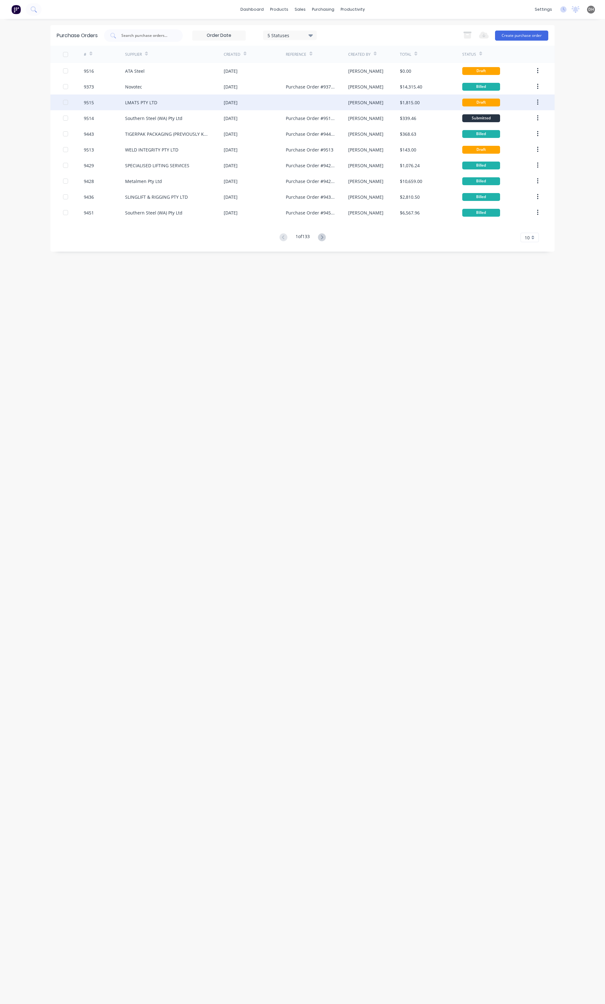
click at [157, 107] on div "LMATS PTY LTD" at bounding box center [174, 102] width 99 height 16
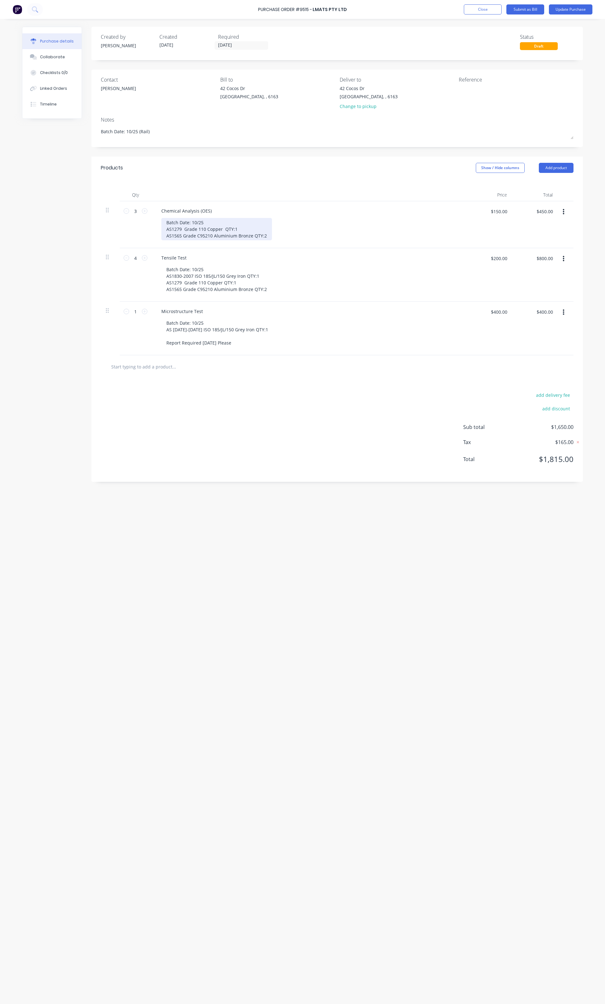
click at [251, 232] on div "Batch Date: 10/25 AS1279 Grade 110 Copper QTY:1 AS1565 Grade C95210 Aluminium B…" at bounding box center [216, 229] width 111 height 22
type textarea "x"
drag, startPoint x: 266, startPoint y: 236, endPoint x: 160, endPoint y: 221, distance: 106.8
click at [160, 221] on div "Chemical Analysis (OES) Batch Date: 10/25 AS1279 Grade 110 Copper QTY:1 AS1565 …" at bounding box center [308, 224] width 315 height 47
paste div
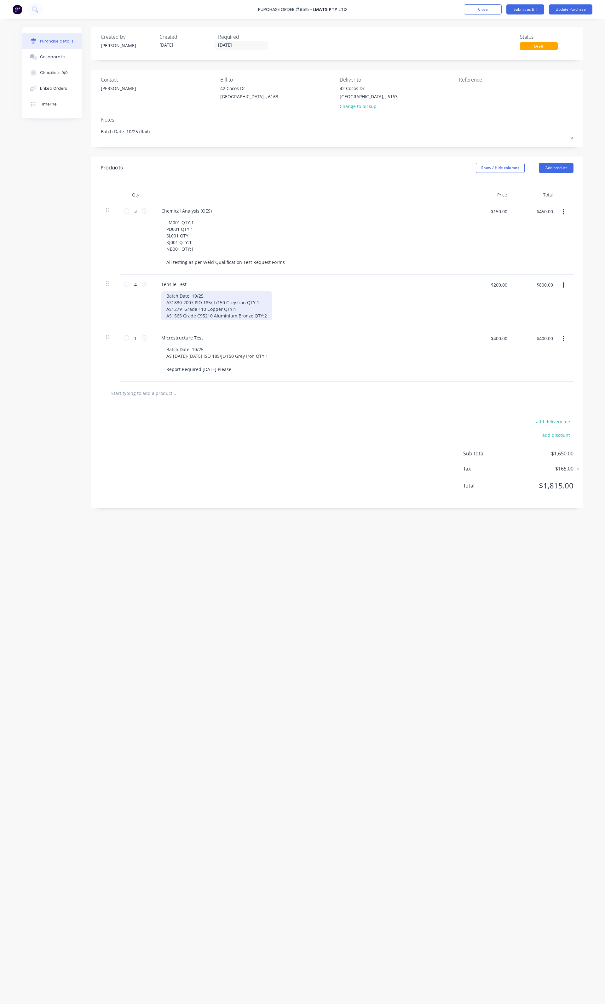
type textarea "x"
drag, startPoint x: 267, startPoint y: 316, endPoint x: 135, endPoint y: 289, distance: 135.0
click at [135, 289] on div "4 4 Tensile Test Batch Date: 10/25 AS1830-2007 ISO 185/JL/150 Grey Iron QTY:1 A…" at bounding box center [337, 302] width 472 height 54
paste div
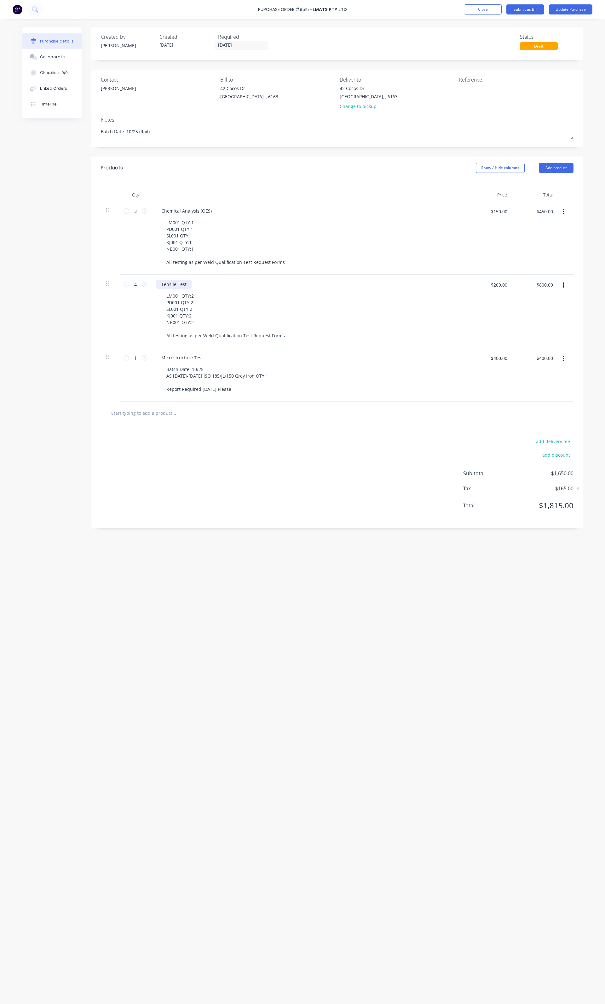
type textarea "x"
drag, startPoint x: 188, startPoint y: 289, endPoint x: 157, endPoint y: 286, distance: 31.0
click at [157, 286] on div "Tensile Test" at bounding box center [173, 284] width 35 height 9
paste div
type textarea "x"
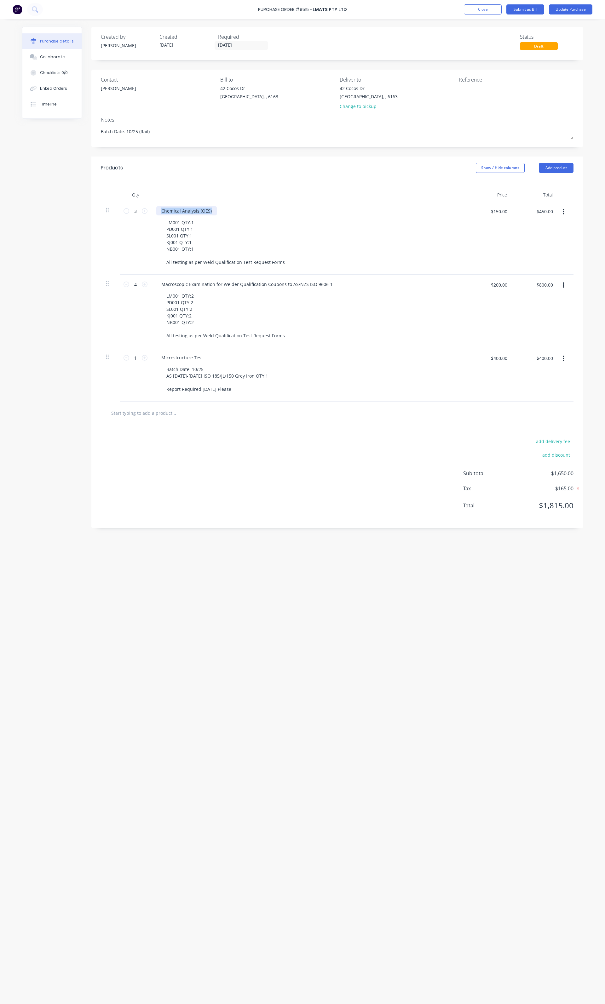
drag, startPoint x: 213, startPoint y: 210, endPoint x: 156, endPoint y: 213, distance: 57.7
click at [156, 213] on div "Chemical Analysis (OES) LM001 QTY:1 PD001 QTY:1 SL001 QTY:1 KJ001 QTY:1 NB001 Q…" at bounding box center [308, 237] width 315 height 73
paste div
click at [566, 359] on button "button" at bounding box center [563, 358] width 15 height 11
click at [538, 410] on button "Delete" at bounding box center [544, 413] width 54 height 13
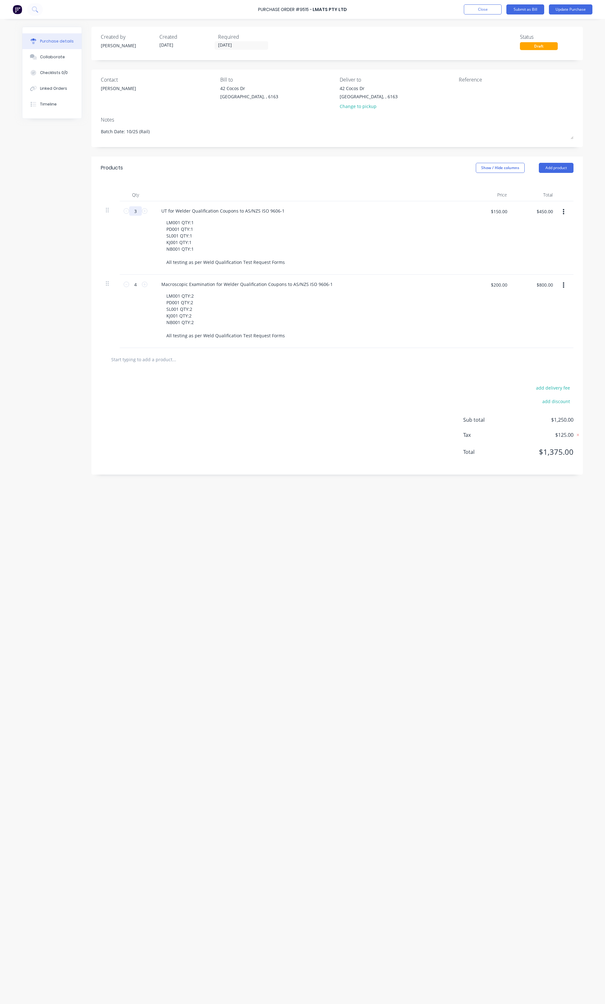
click at [137, 216] on input "3" at bounding box center [135, 210] width 13 height 9
type textarea "x"
type input "1"
type textarea "x"
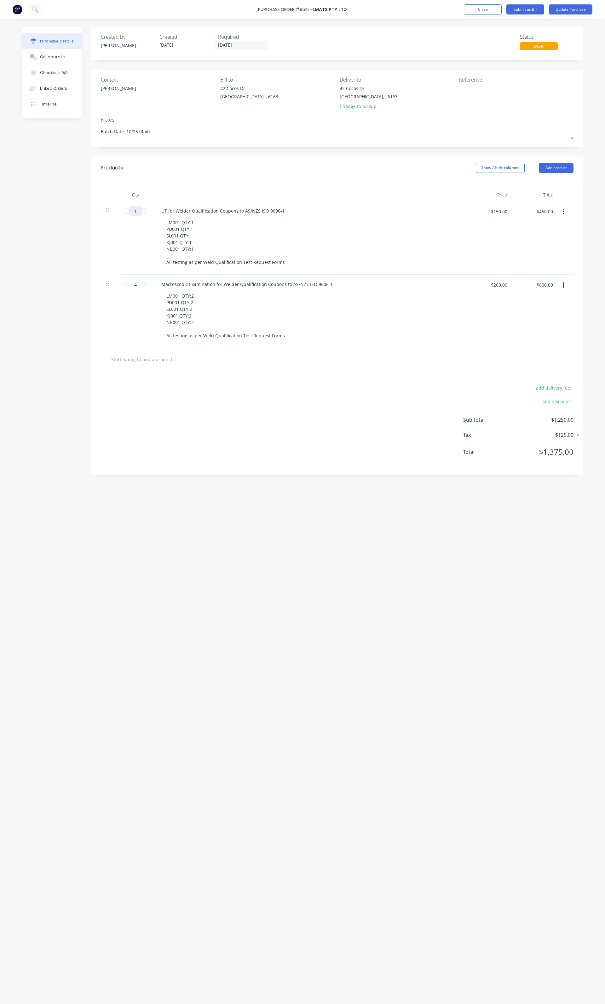
type input "$150.00"
type input "1"
click at [497, 286] on input "$200.00" at bounding box center [498, 285] width 24 height 10
type textarea "x"
click at [497, 286] on input "$200.00" at bounding box center [498, 285] width 24 height 10
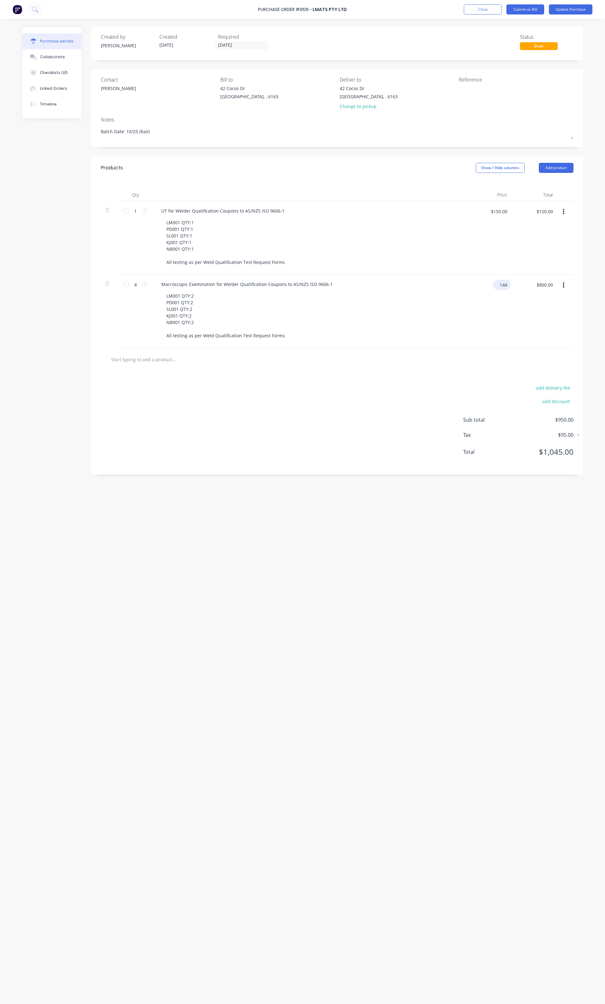
type input "144"
type textarea "x"
type input "$144.00"
type input "$576.00"
click at [570, 10] on button "Update Purchase" at bounding box center [569, 9] width 43 height 10
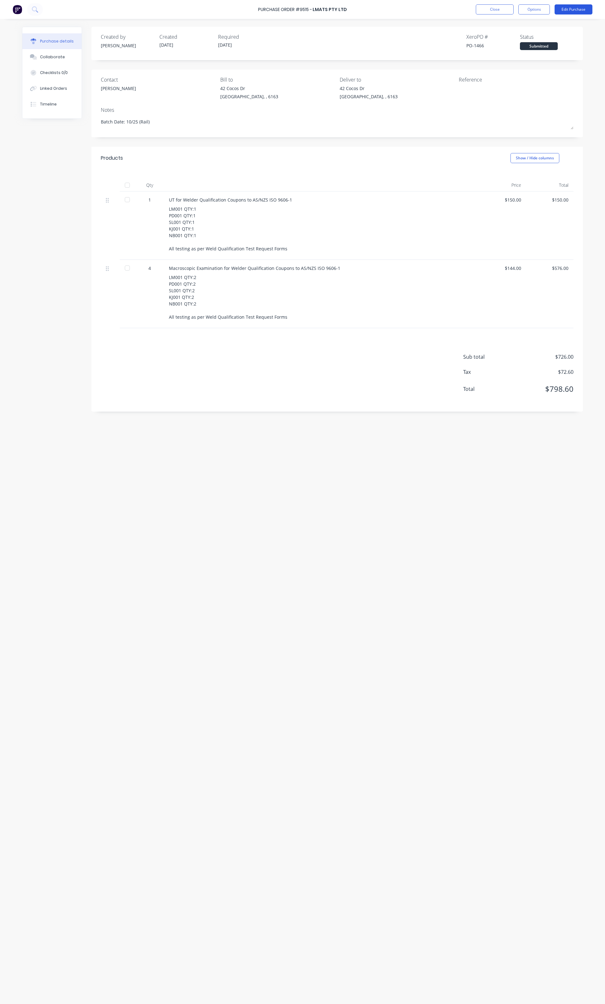
click at [562, 6] on button "Edit Purchase" at bounding box center [573, 9] width 38 height 10
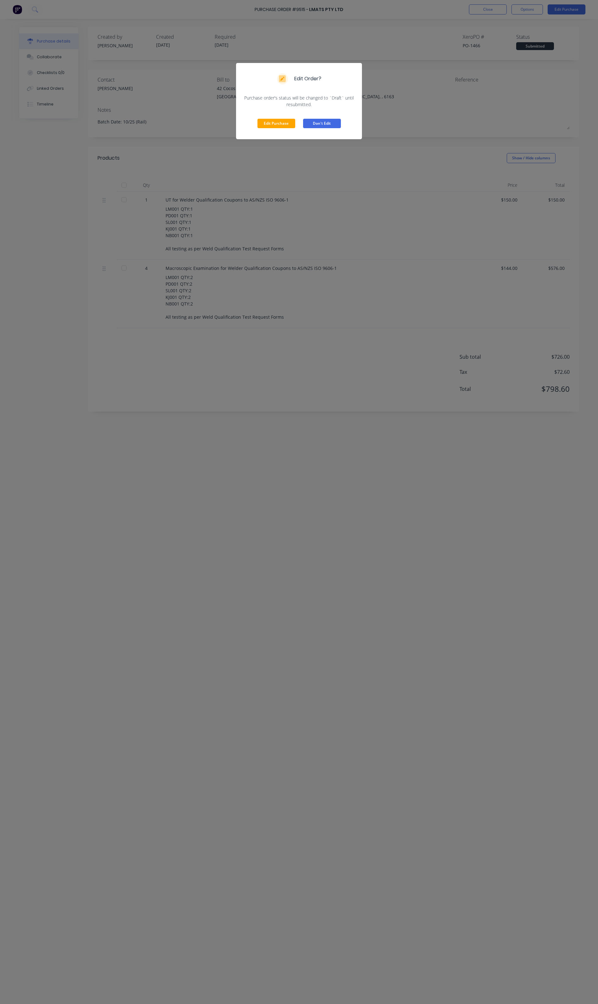
click at [339, 119] on button "Don't Edit" at bounding box center [322, 123] width 38 height 9
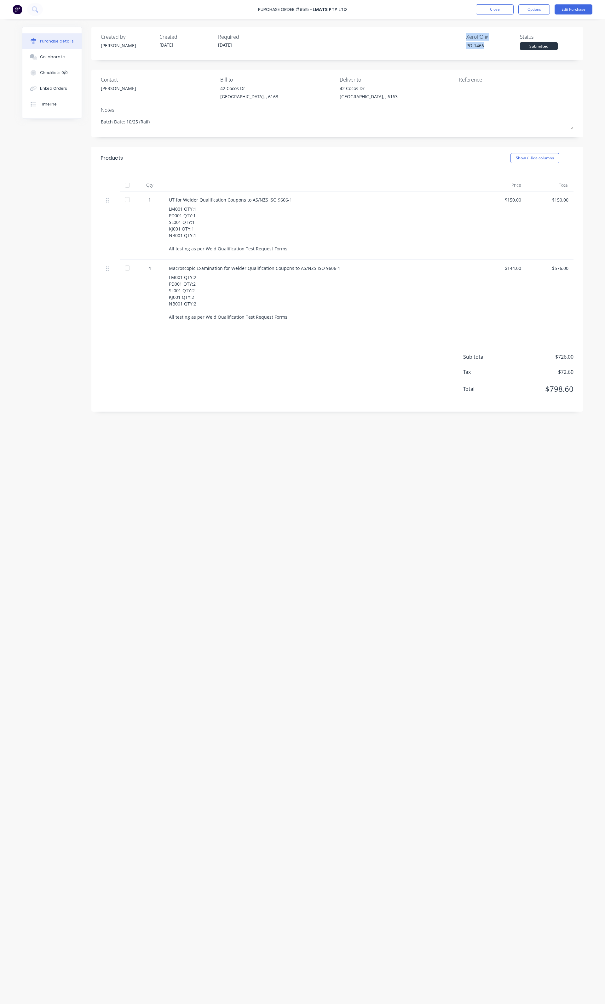
drag, startPoint x: 486, startPoint y: 47, endPoint x: 463, endPoint y: 36, distance: 25.2
click at [463, 36] on div "Created by Daniel Created 11/08/25 Required 11/08/25 Xero PO # PO-1466 Status S…" at bounding box center [337, 41] width 472 height 17
copy div "Xero PO # PO-1466"
click at [573, 11] on button "Edit Purchase" at bounding box center [573, 9] width 38 height 10
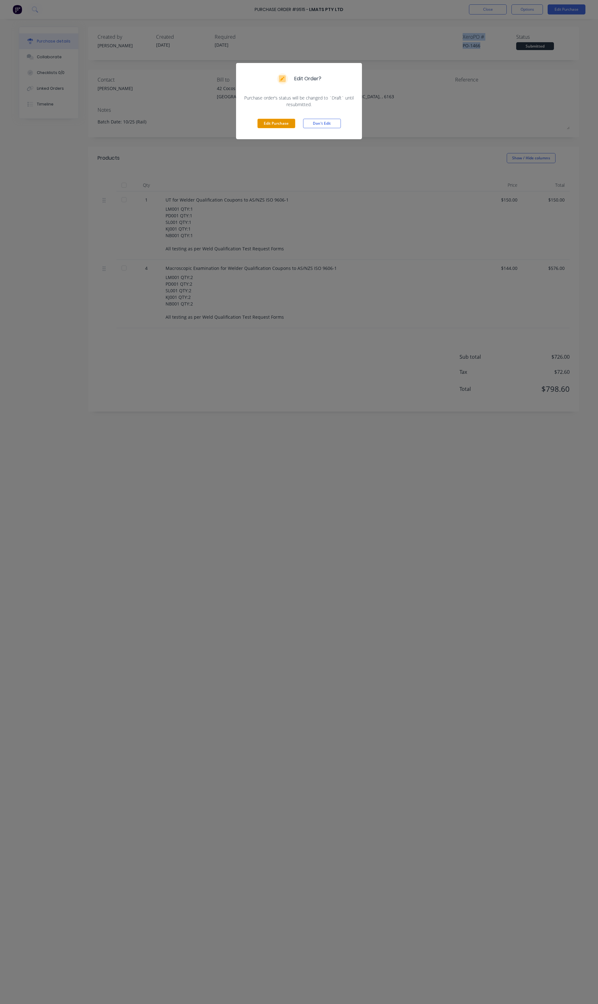
click at [283, 120] on button "Edit Purchase" at bounding box center [277, 123] width 38 height 9
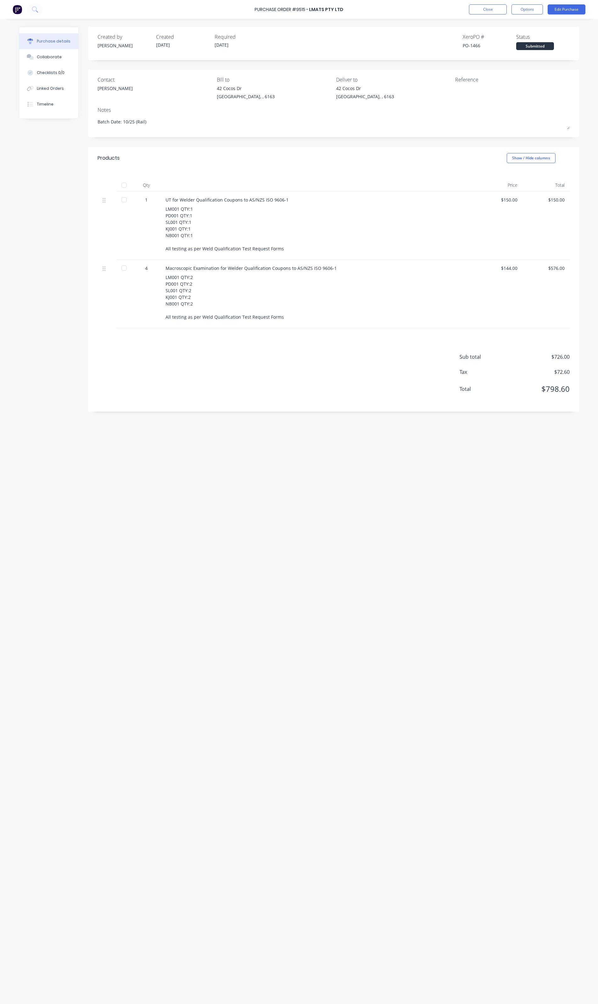
type textarea "x"
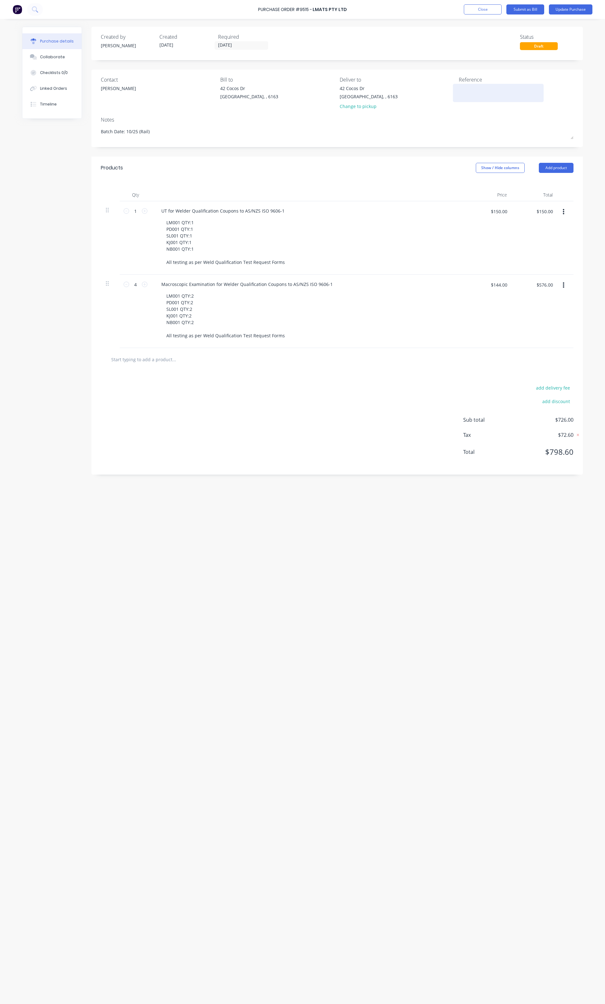
click at [502, 94] on textarea at bounding box center [497, 92] width 79 height 14
paste textarea "Xero PO # PO-1466"
type textarea "Xero PO # PO-1466"
click at [458, 94] on textarea "Xero PO # PO-1466" at bounding box center [497, 92] width 79 height 14
type textarea "x"
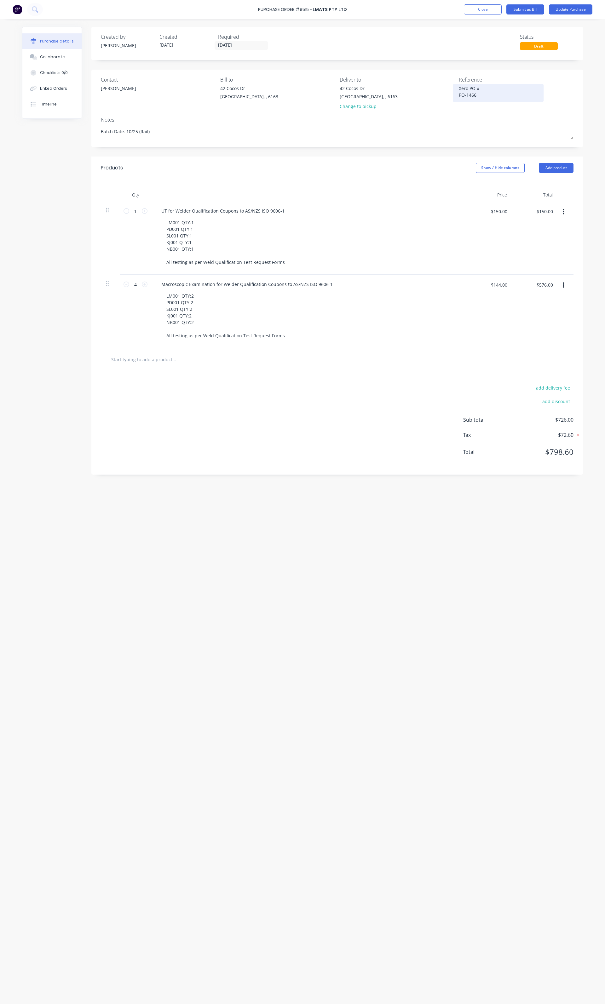
type textarea "Xero PO #PO-1466"
type textarea "x"
type textarea "Xero PO #\PO-1466"
type textarea "x"
type textarea "Xero PO #PO-1466"
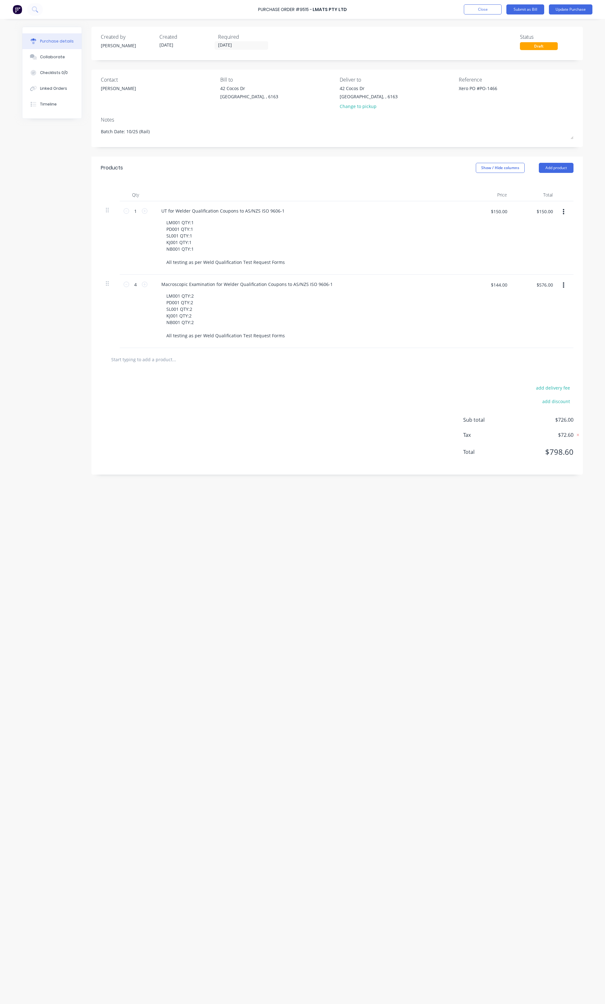
type textarea "x"
type textarea "Xero PO #PO-1466"
click at [460, 92] on textarea "Xero PO #PO-1466" at bounding box center [497, 92] width 79 height 14
type textarea "x"
type textarea "Xero PO #PO-1466"
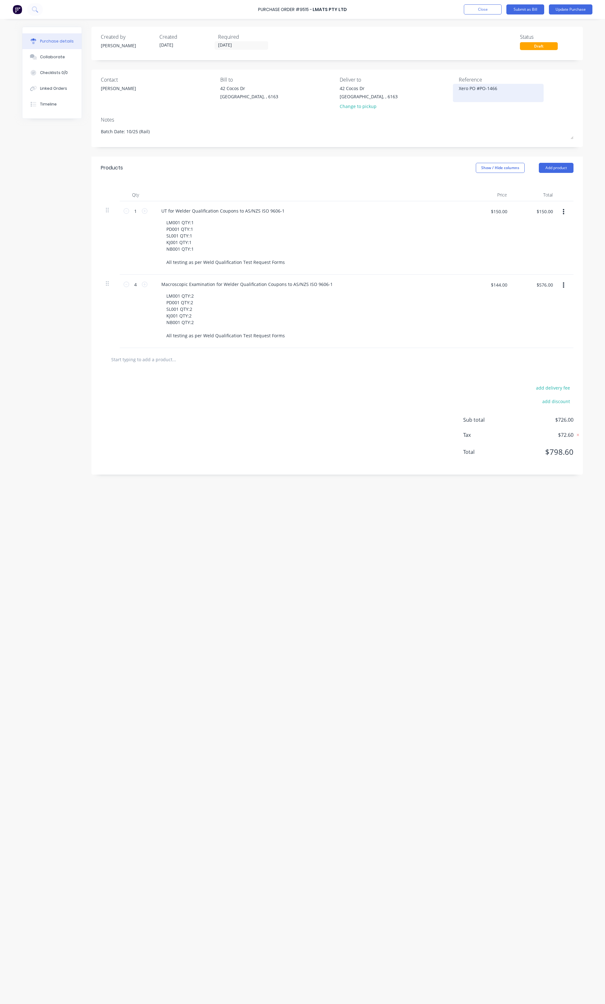
paste textarea "ISO9606.1 Welder Qualifications"
type textarea "x"
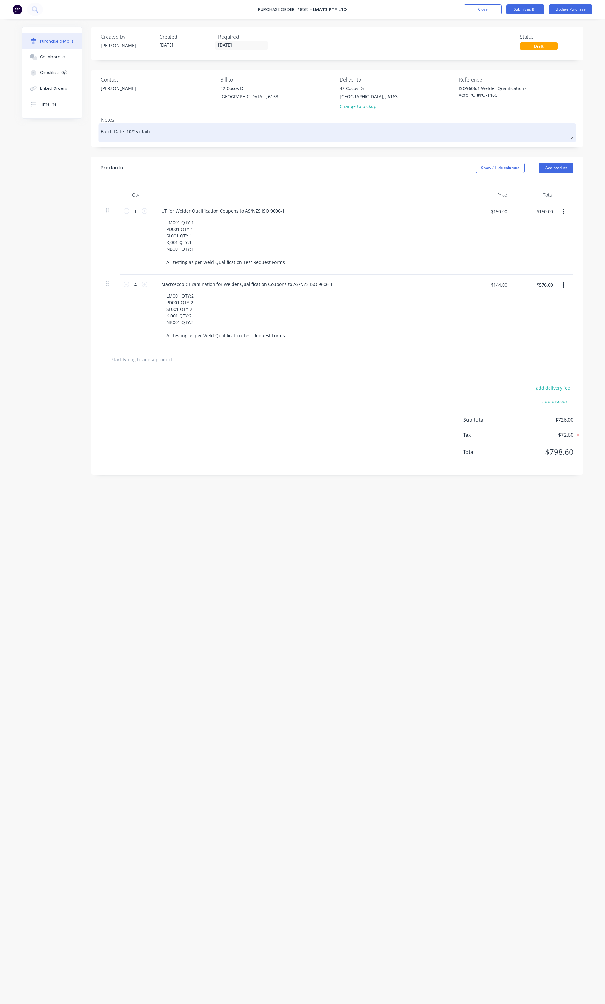
type textarea "ISO9606.1 Welder Qualifications Xero PO #PO-1466"
type textarea "x"
type textarea "ISO9606.1 Welder Qualifications Xero PO #PO-1466"
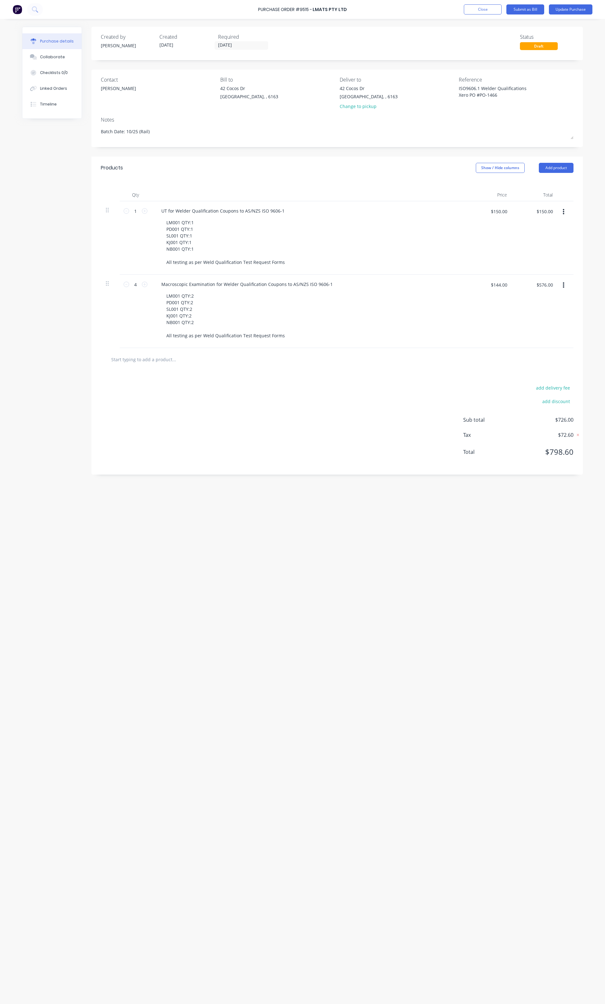
drag, startPoint x: 168, startPoint y: 136, endPoint x: 89, endPoint y: 127, distance: 79.8
click at [89, 127] on div "Created by Daniel Created 11/08/25 Required 11/08/25 Status Draft Contact Alex …" at bounding box center [302, 510] width 560 height 966
paste textarea "ISO9606.1 Welder Qualifications"
type textarea "x"
type textarea "ISO9606.1 Welder Qualifications"
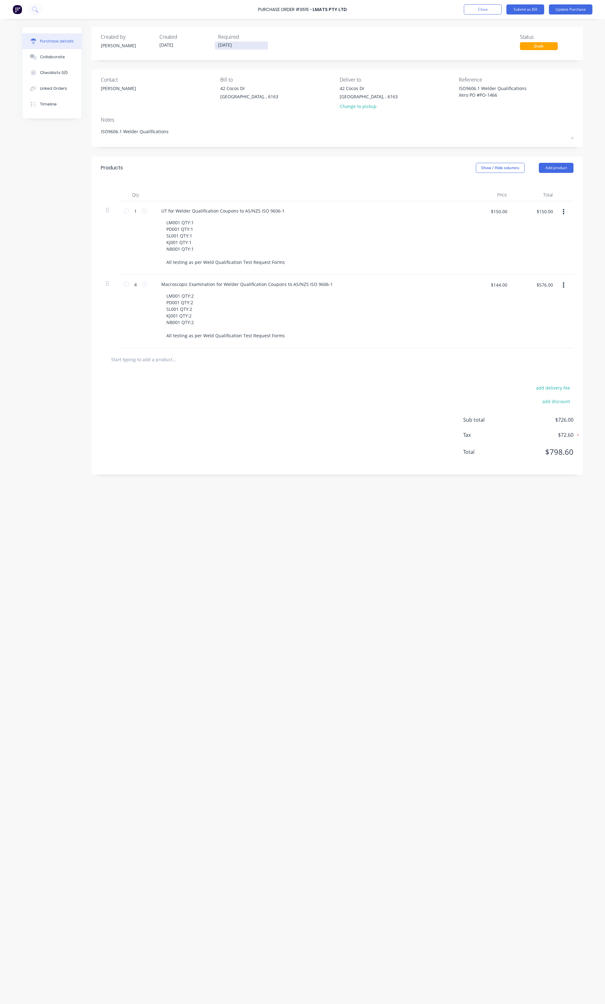
type textarea "x"
type textarea "ISO9606.1 Welder Qualifications"
click at [240, 40] on div "Required 11/08/25" at bounding box center [245, 41] width 54 height 17
click at [234, 45] on input "[DATE]" at bounding box center [241, 46] width 53 height 8
click at [281, 103] on div "15" at bounding box center [286, 101] width 13 height 12
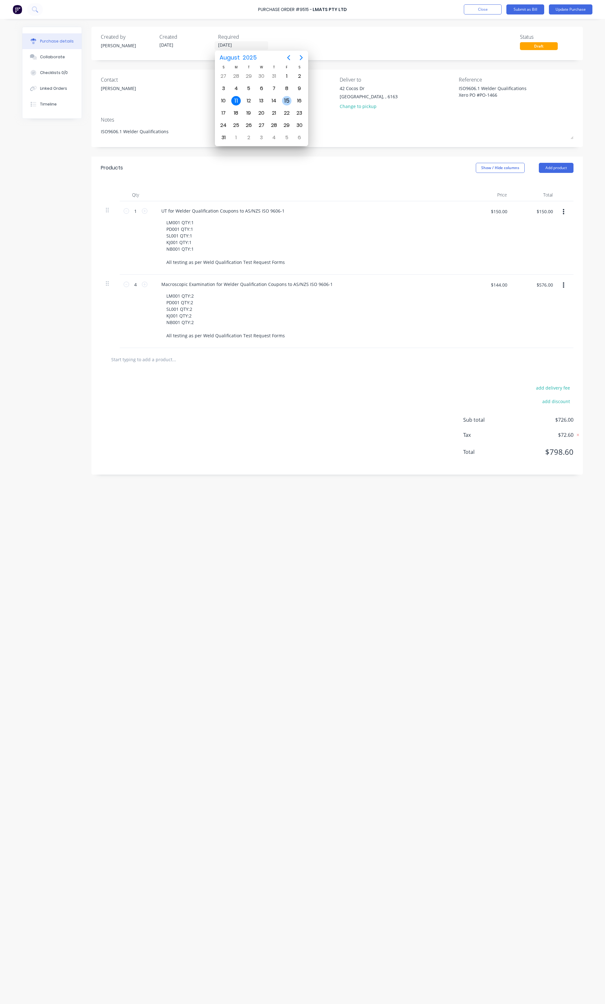
type textarea "x"
type input "[DATE]"
click at [554, 9] on button "Update Purchase" at bounding box center [569, 9] width 43 height 10
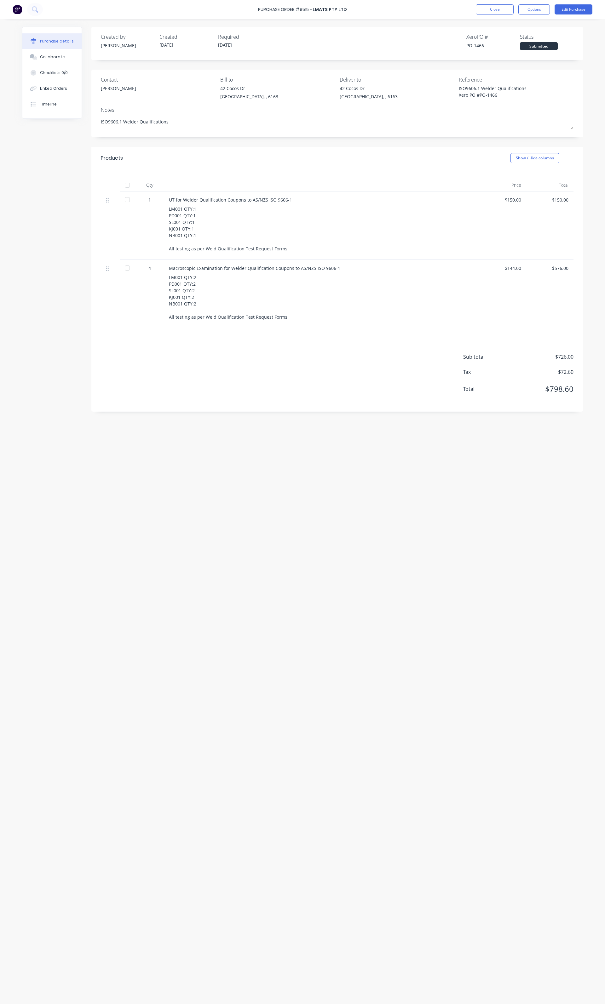
click at [563, 4] on div "Purchase Order #9515 - LMATS PTY LTD Close Options Edit Purchase" at bounding box center [302, 9] width 605 height 19
click at [562, 10] on button "Edit Purchase" at bounding box center [573, 9] width 38 height 10
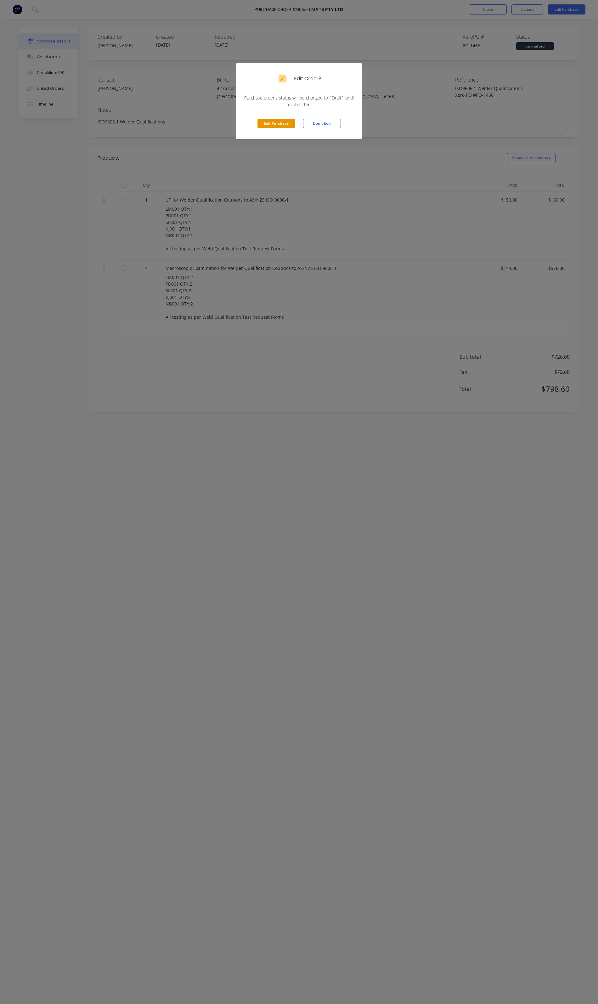
click at [277, 121] on button "Edit Purchase" at bounding box center [277, 123] width 38 height 9
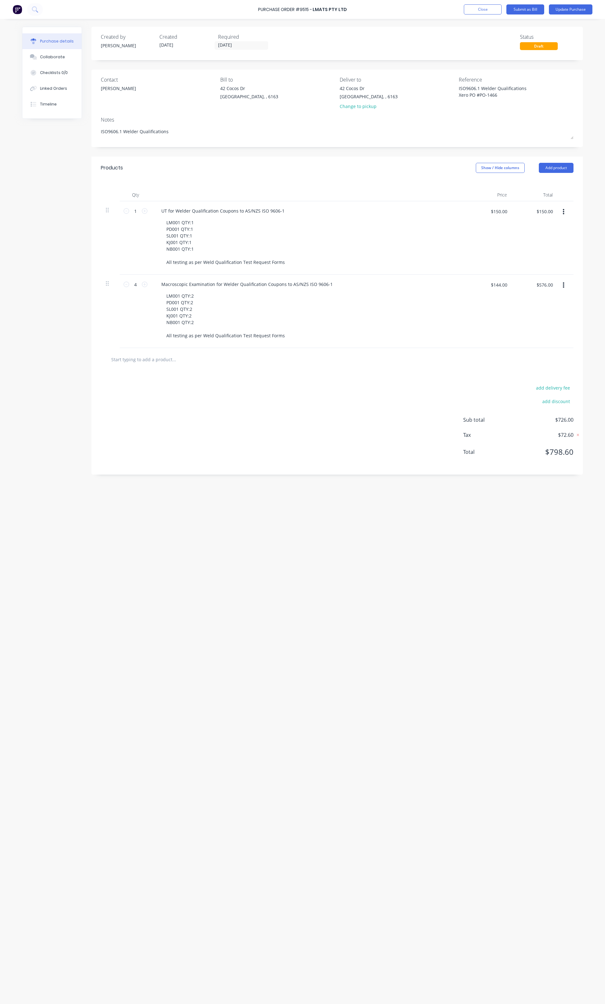
click at [287, 336] on div "LM001 QTY:2 PD001 QTY:2 SL001 QTY:2 KJ001 QTY:2 NB001 QTY:2 All testing as per …" at bounding box center [311, 315] width 300 height 49
type textarea "x"
click at [285, 336] on div "LM001 QTY:2 PD001 QTY:2 SL001 QTY:2 KJ001 QTY:2 NB001 QTY:2 All testing as per …" at bounding box center [225, 315] width 128 height 49
click at [574, 15] on div "Purchase Order #9515 - LMATS PTY LTD Add product Close Submit as Bill Update Pu…" at bounding box center [302, 9] width 605 height 19
click at [574, 13] on button "Update Purchase" at bounding box center [569, 9] width 43 height 10
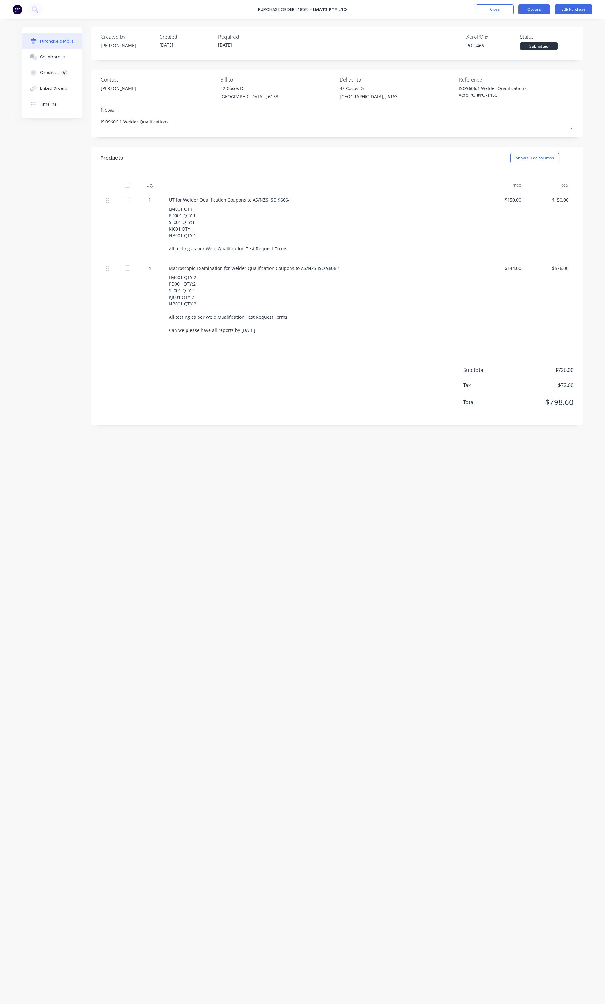
click at [529, 9] on button "Options" at bounding box center [533, 9] width 31 height 10
click at [511, 29] on div "Print / Email" at bounding box center [519, 25] width 48 height 9
click at [520, 41] on div "With pricing" at bounding box center [519, 38] width 48 height 9
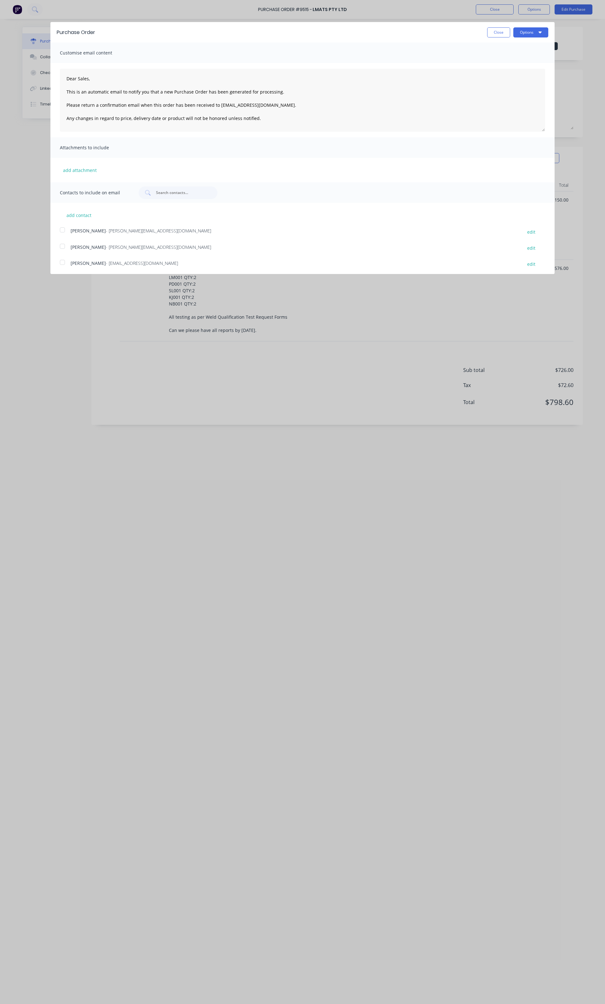
click at [60, 249] on div at bounding box center [62, 246] width 13 height 13
click at [533, 35] on button "Options" at bounding box center [530, 32] width 35 height 10
click at [513, 66] on button "Email" at bounding box center [518, 61] width 60 height 13
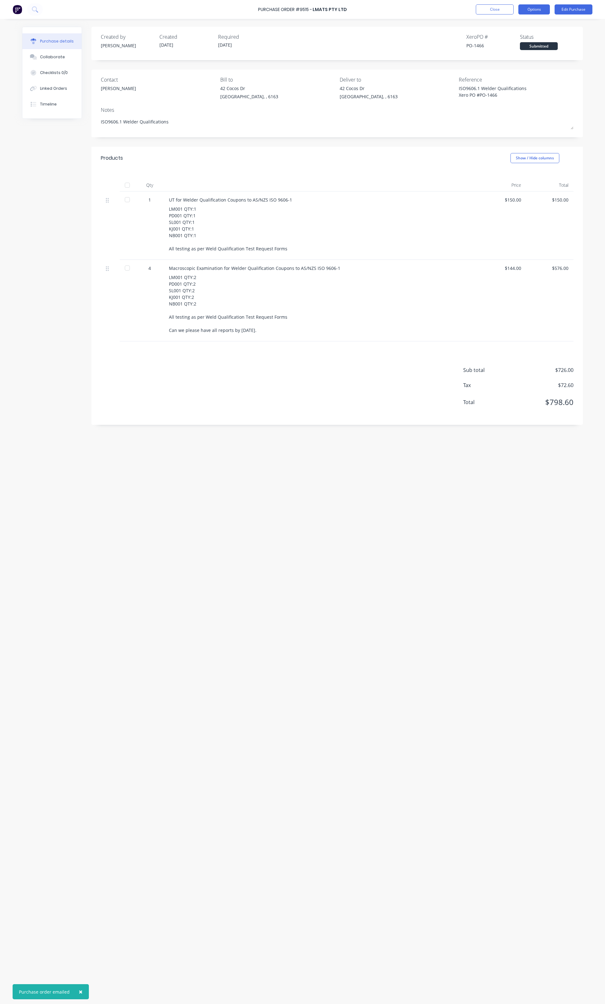
click at [538, 12] on button "Options" at bounding box center [533, 9] width 31 height 10
click at [512, 20] on button "Print / Email" at bounding box center [520, 25] width 60 height 13
click at [510, 48] on div "Without pricing" at bounding box center [519, 50] width 48 height 9
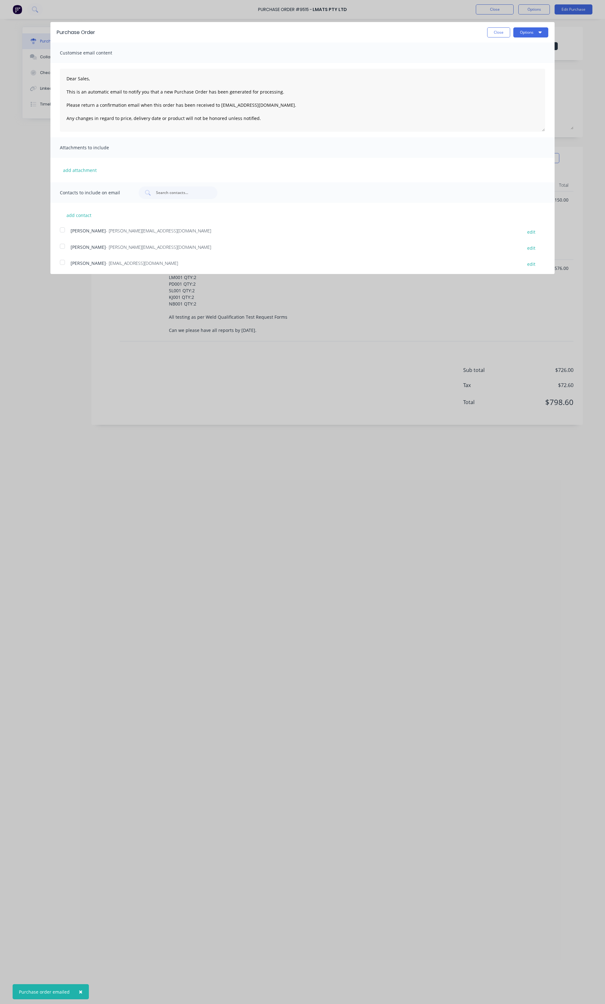
click at [66, 247] on div at bounding box center [62, 246] width 13 height 13
click at [61, 248] on div at bounding box center [62, 246] width 13 height 13
click at [532, 36] on button "Options" at bounding box center [530, 32] width 35 height 10
click at [511, 52] on div "Print" at bounding box center [518, 48] width 48 height 9
click at [487, 28] on button "Close" at bounding box center [498, 32] width 23 height 10
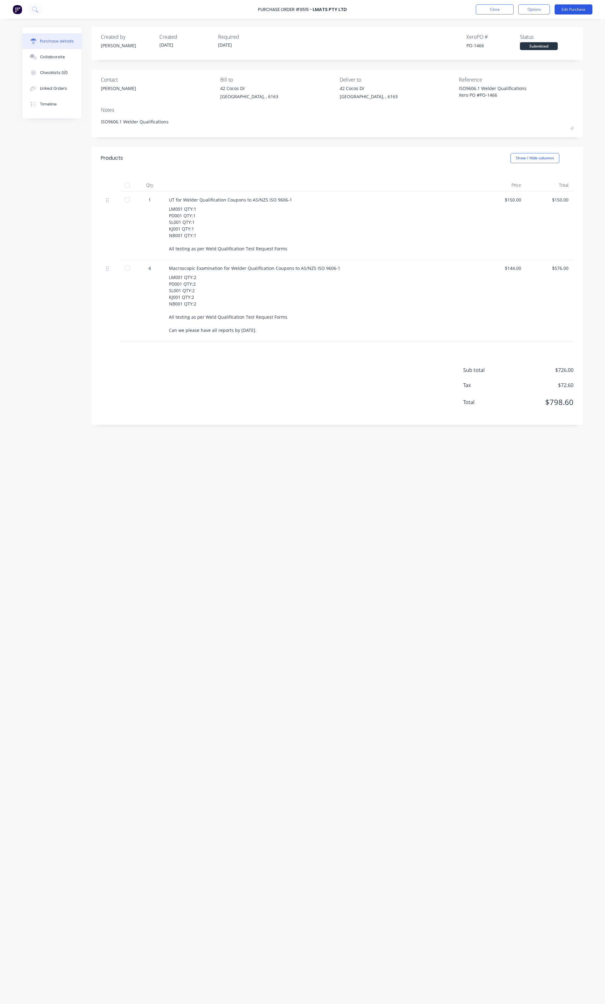
click at [561, 12] on button "Edit Purchase" at bounding box center [573, 9] width 38 height 10
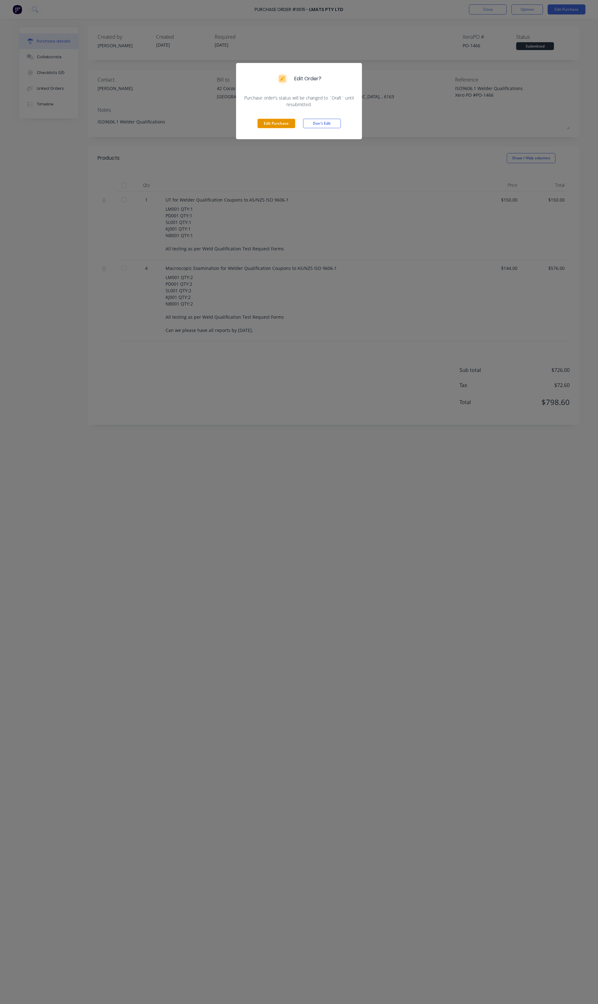
click at [288, 124] on button "Edit Purchase" at bounding box center [277, 123] width 38 height 9
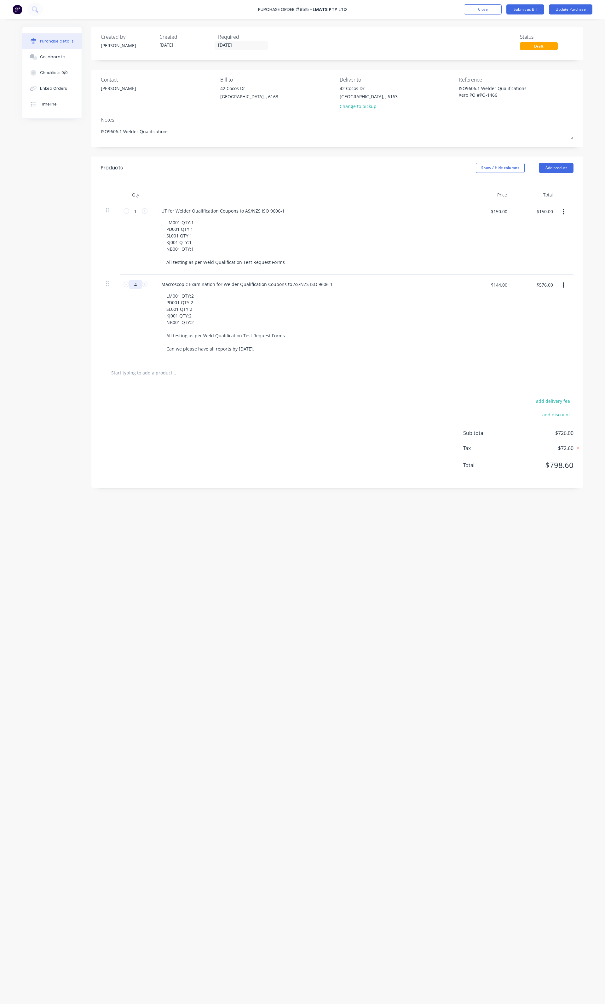
click at [138, 285] on input "4" at bounding box center [135, 284] width 13 height 9
type textarea "x"
type input "1"
type textarea "x"
type input "$144.00"
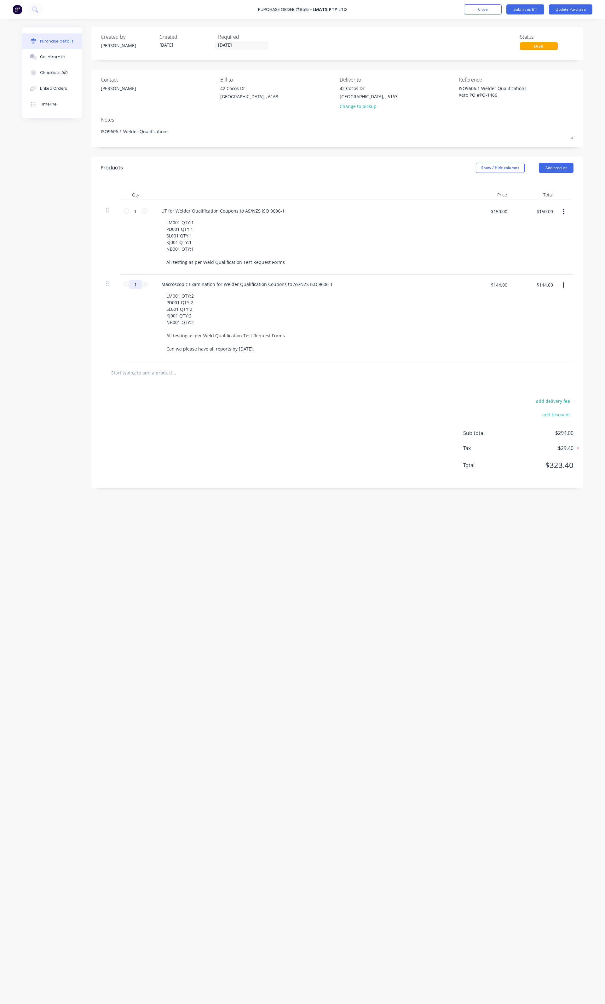
type textarea "x"
type input "10"
type textarea "x"
type input "$1,440.00"
type input "10"
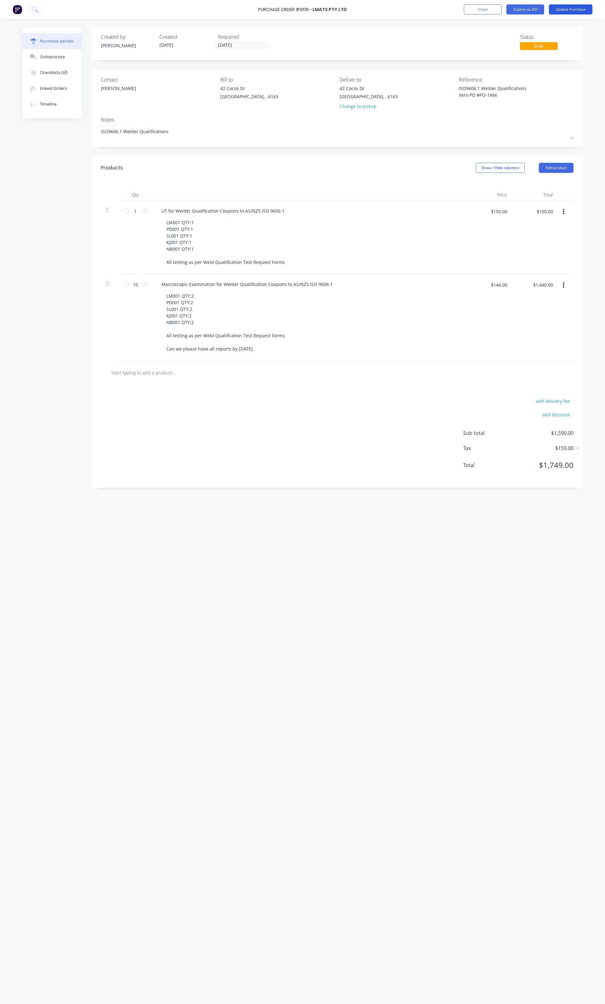
click at [584, 12] on button "Update Purchase" at bounding box center [569, 9] width 43 height 10
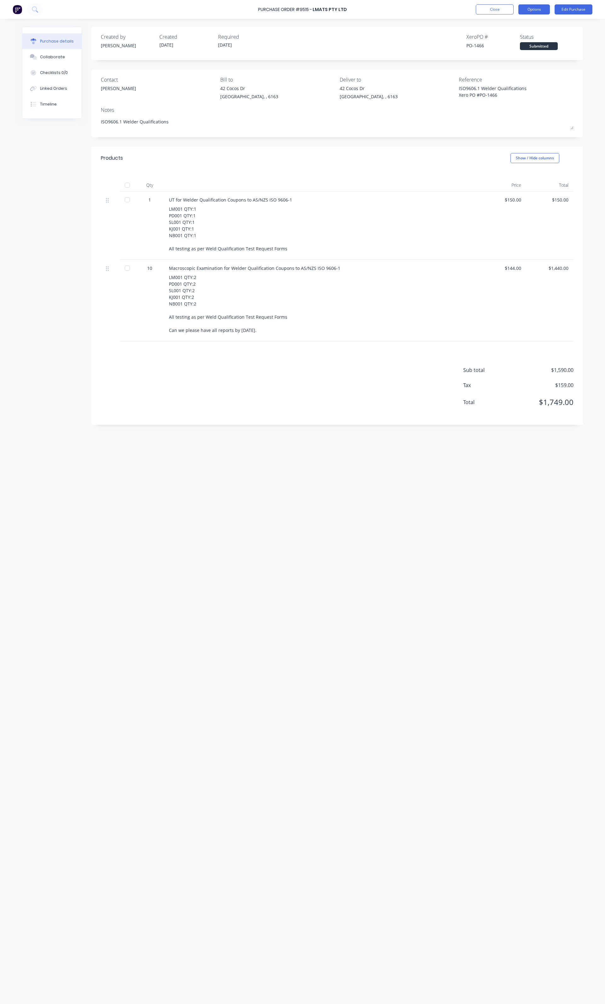
click at [535, 9] on button "Options" at bounding box center [533, 9] width 31 height 10
click at [525, 22] on div "Print / Email" at bounding box center [519, 25] width 48 height 9
click at [499, 42] on div "With pricing" at bounding box center [519, 38] width 48 height 9
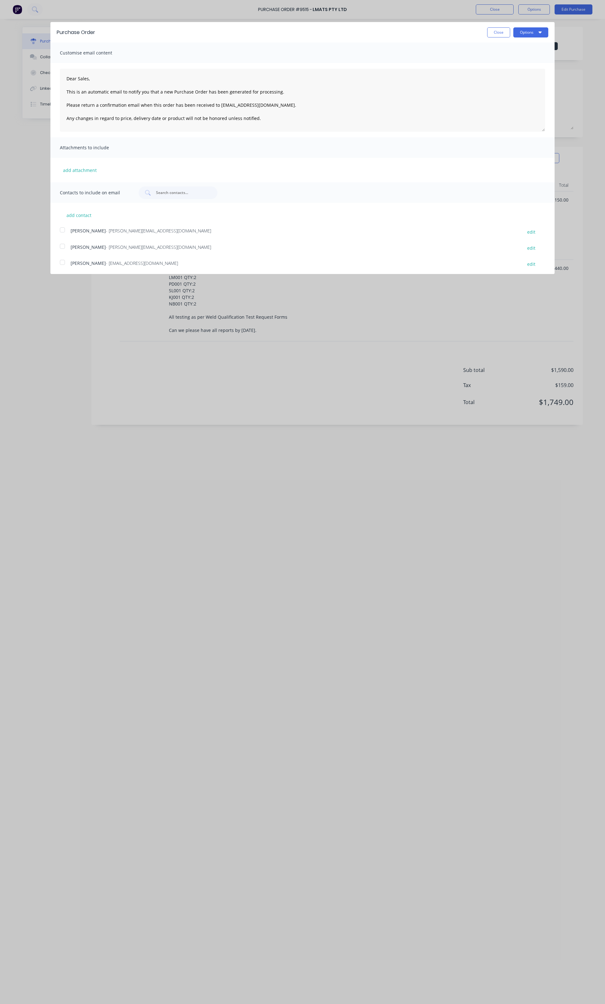
click at [60, 245] on div at bounding box center [62, 246] width 13 height 13
click at [538, 29] on button "Options" at bounding box center [530, 32] width 35 height 10
click at [494, 58] on div "Email" at bounding box center [518, 60] width 48 height 9
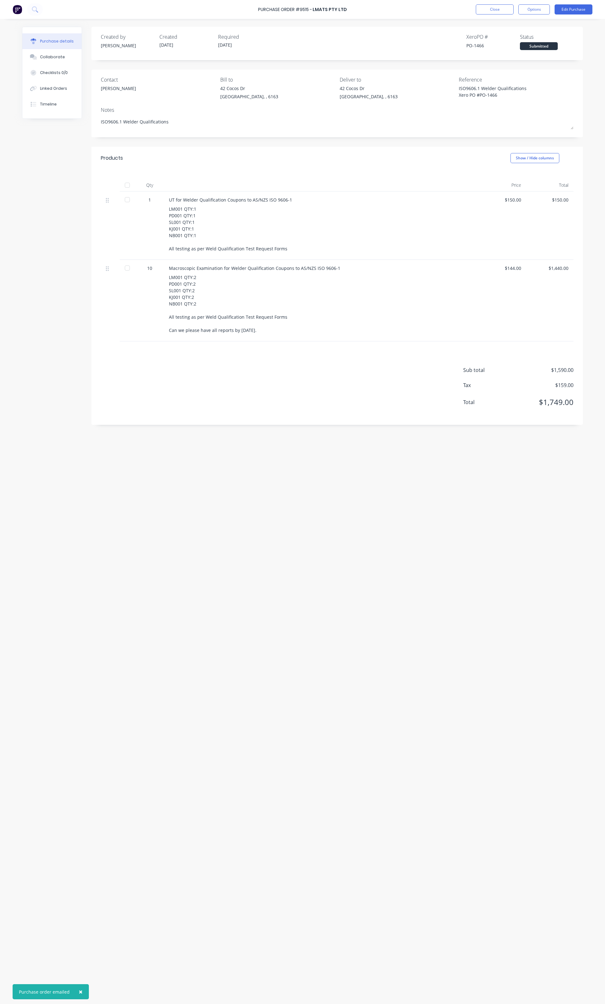
type textarea "x"
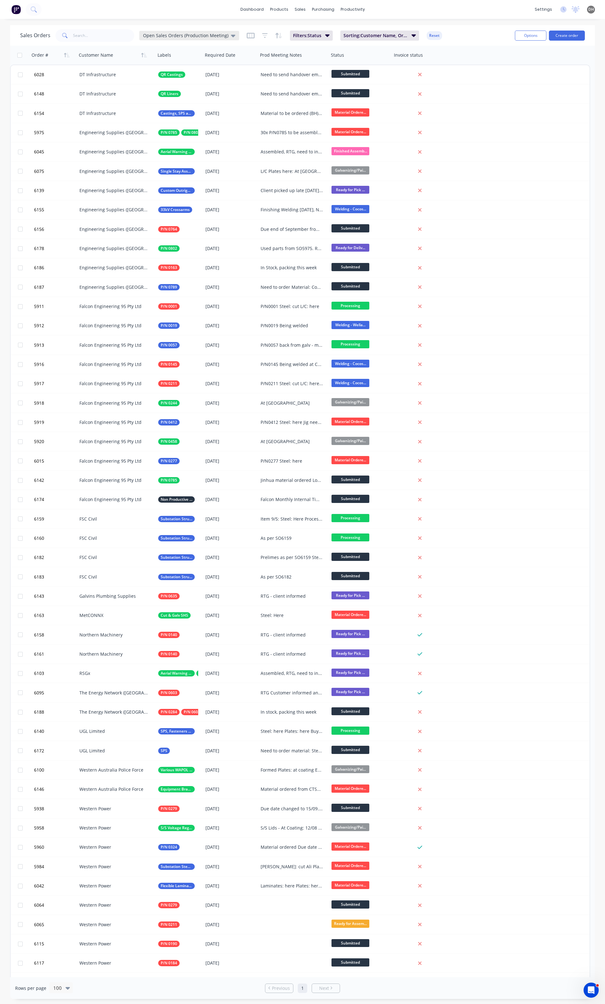
click at [193, 32] on div "Open Sales Orders (Production Meeting)" at bounding box center [189, 35] width 100 height 9
click at [88, 35] on input "text" at bounding box center [103, 35] width 61 height 13
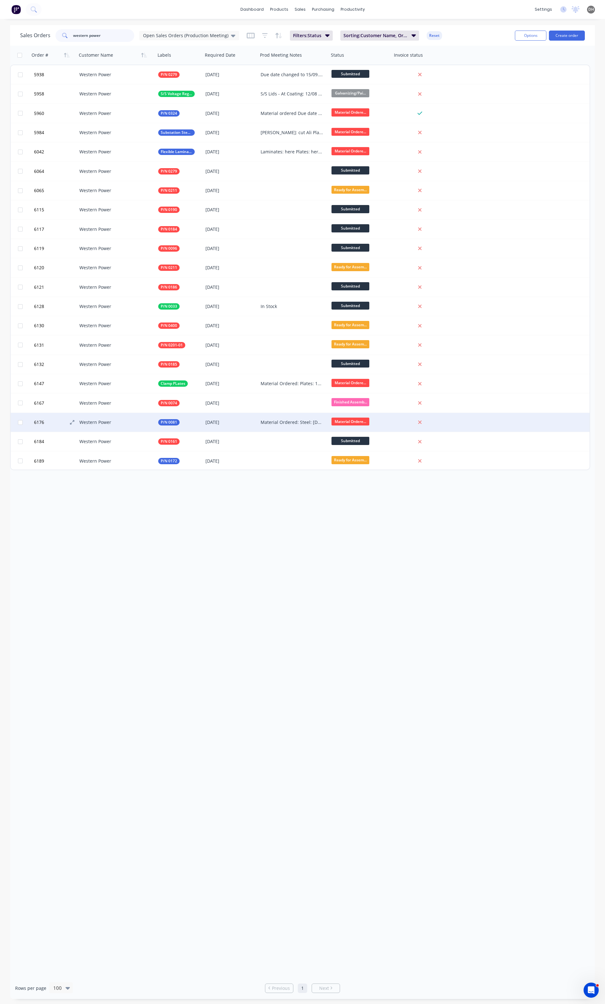
type input "western power"
click at [120, 425] on div "Western Power" at bounding box center [116, 422] width 79 height 19
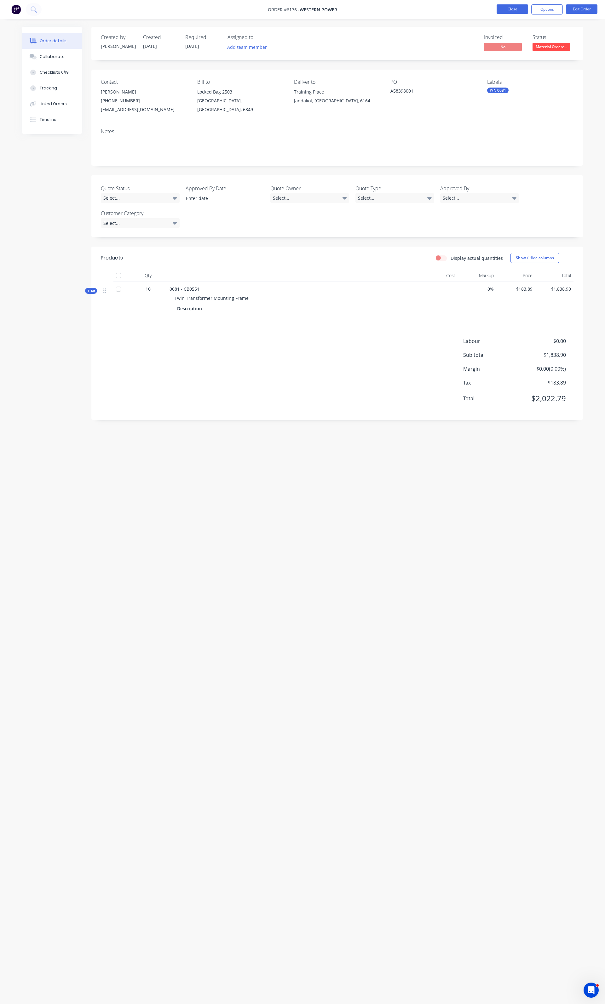
click at [505, 4] on button "Close" at bounding box center [511, 8] width 31 height 9
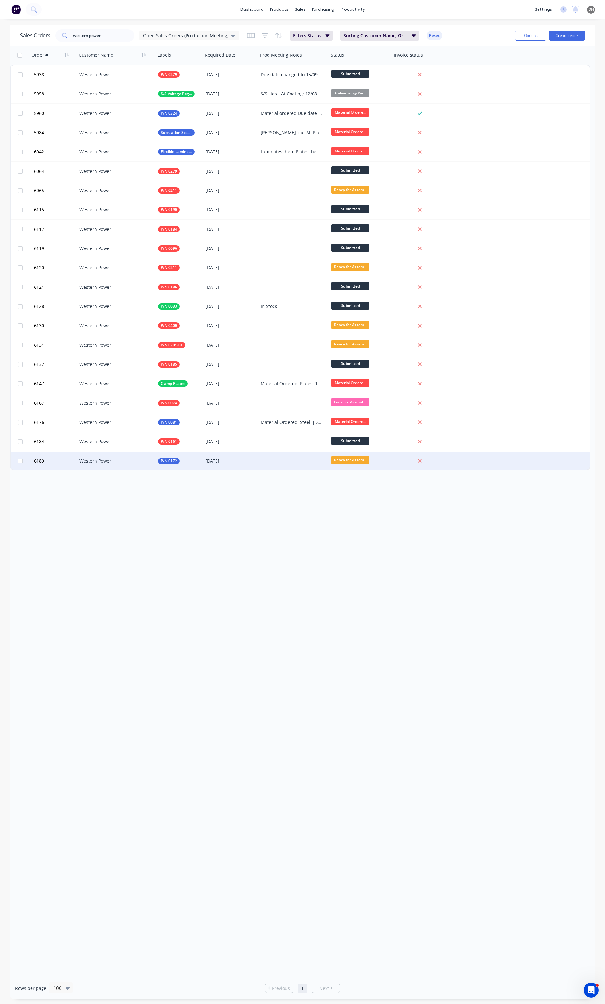
click at [137, 462] on div "Western Power" at bounding box center [114, 461] width 70 height 6
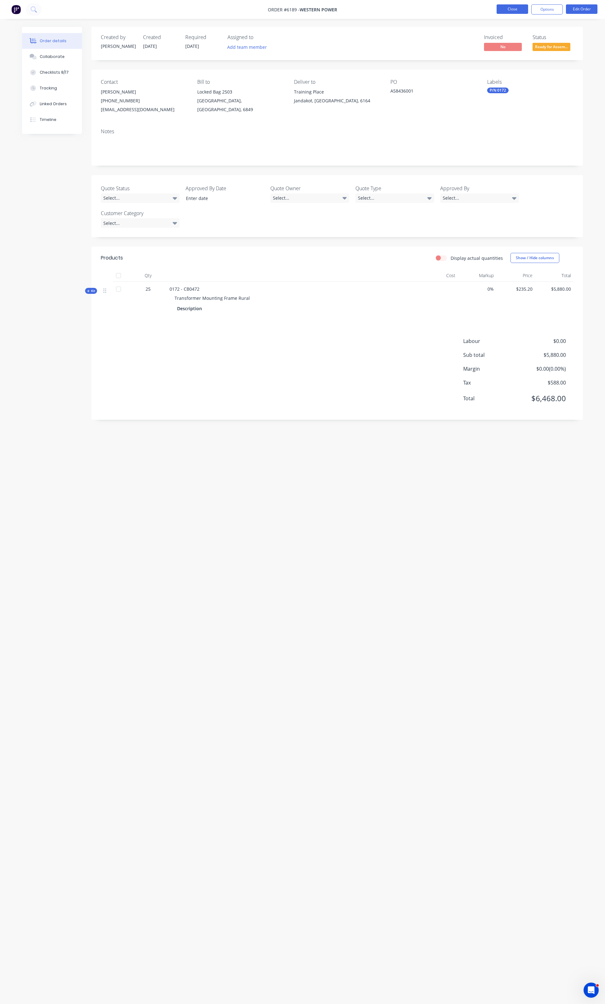
click at [498, 13] on button "Close" at bounding box center [511, 8] width 31 height 9
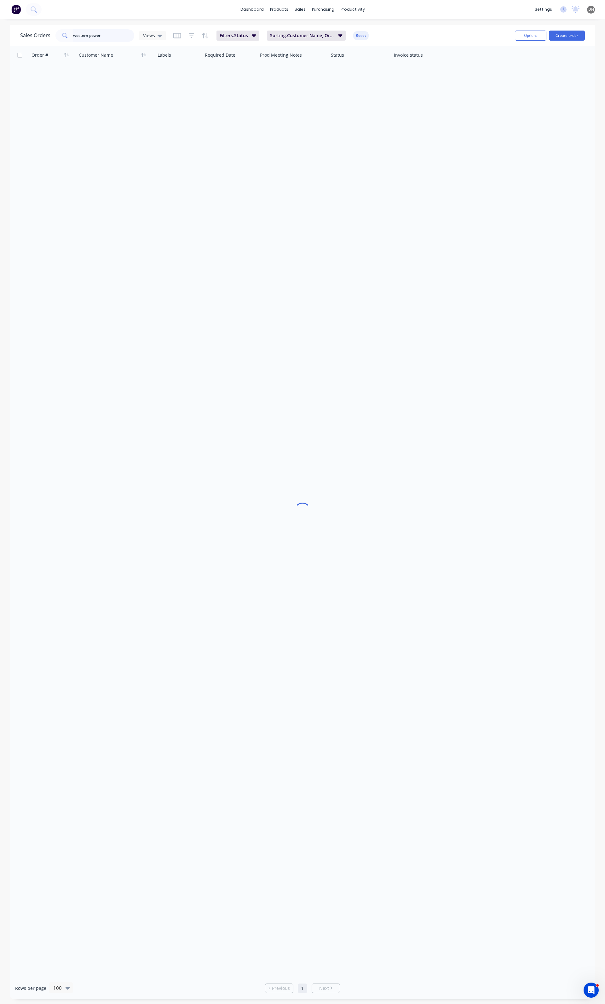
click at [95, 36] on input "western power" at bounding box center [103, 35] width 61 height 13
type input "w"
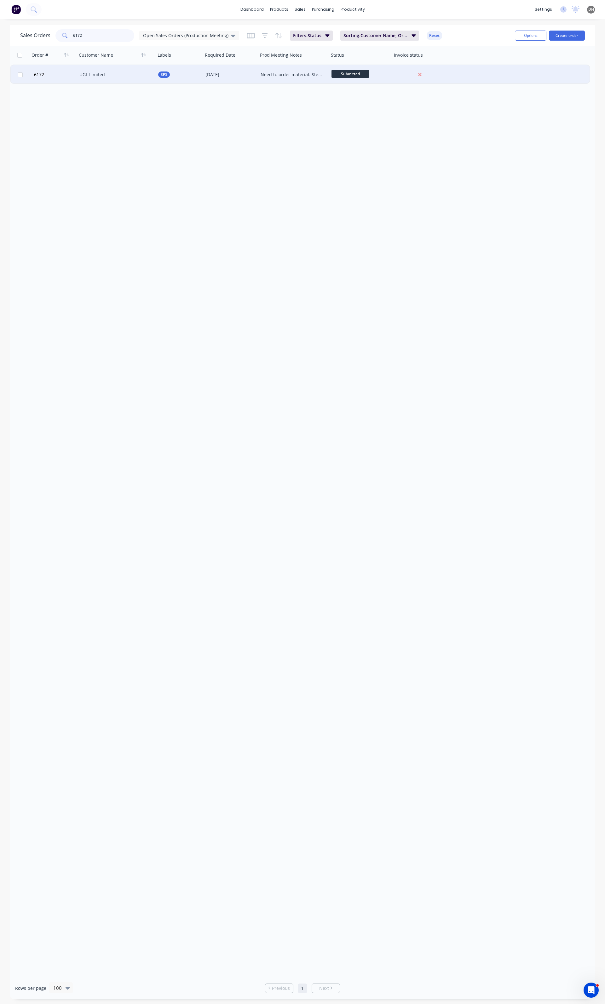
type input "6172"
click at [95, 76] on div "UGL Limited" at bounding box center [114, 74] width 70 height 6
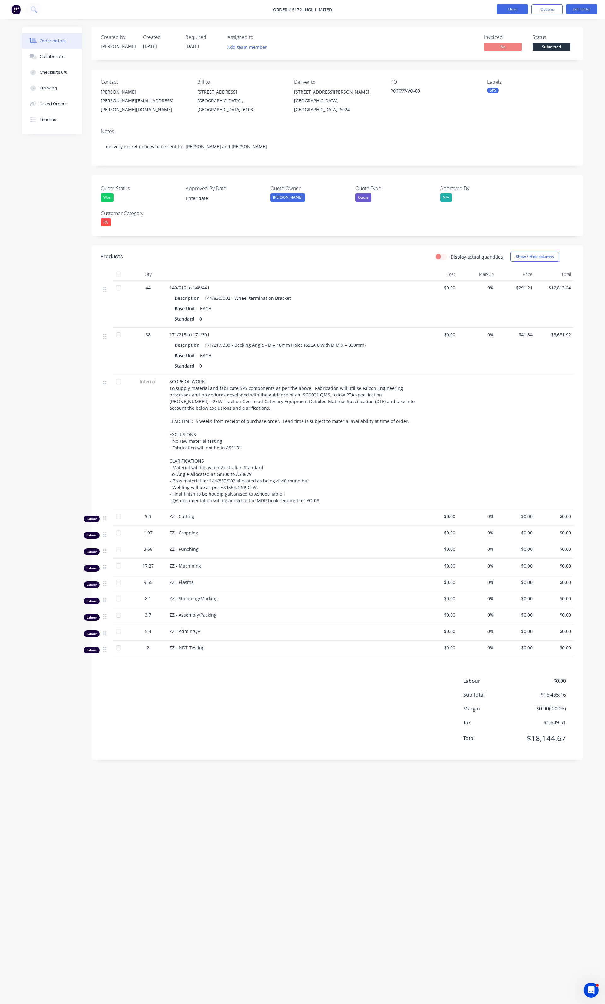
click at [502, 9] on button "Close" at bounding box center [511, 8] width 31 height 9
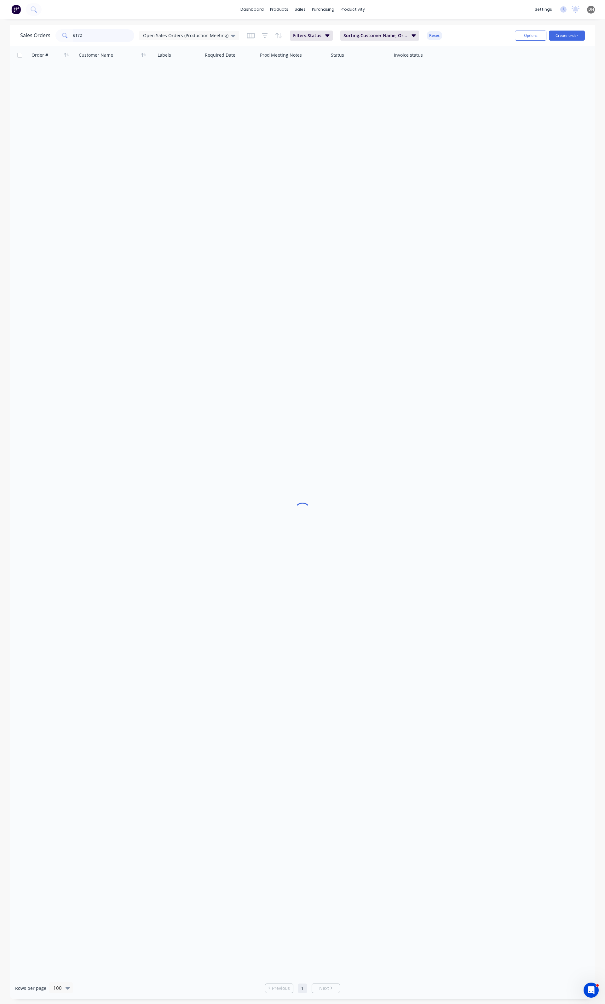
click at [101, 38] on input "6172" at bounding box center [103, 35] width 61 height 13
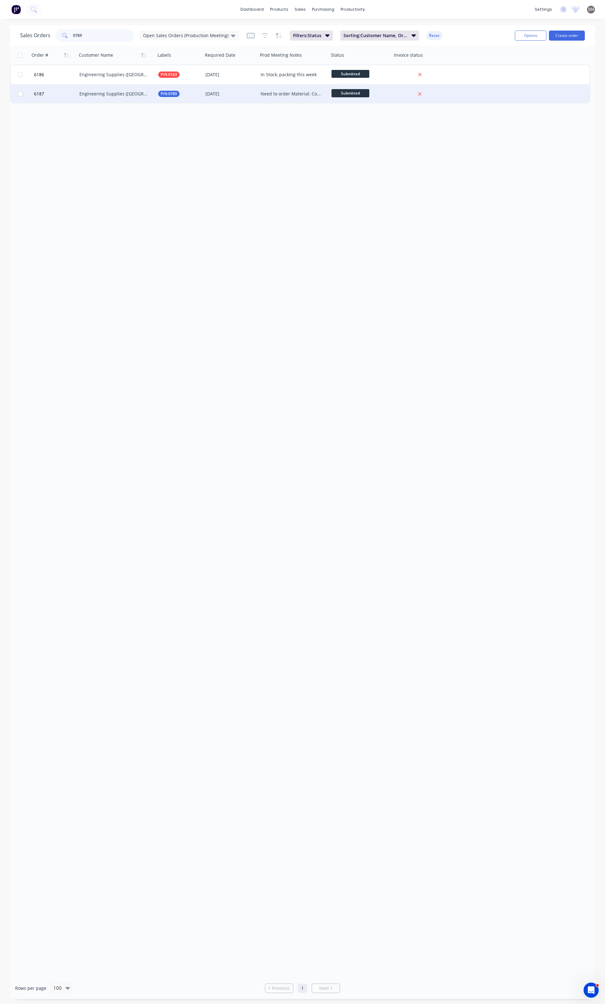
type input "0789"
click at [286, 99] on div "Need to order Material: Copper: Steel: Fasteners:" at bounding box center [293, 93] width 71 height 19
click at [123, 99] on div "Engineering Supplies (WA) Pty Ltd" at bounding box center [116, 93] width 79 height 19
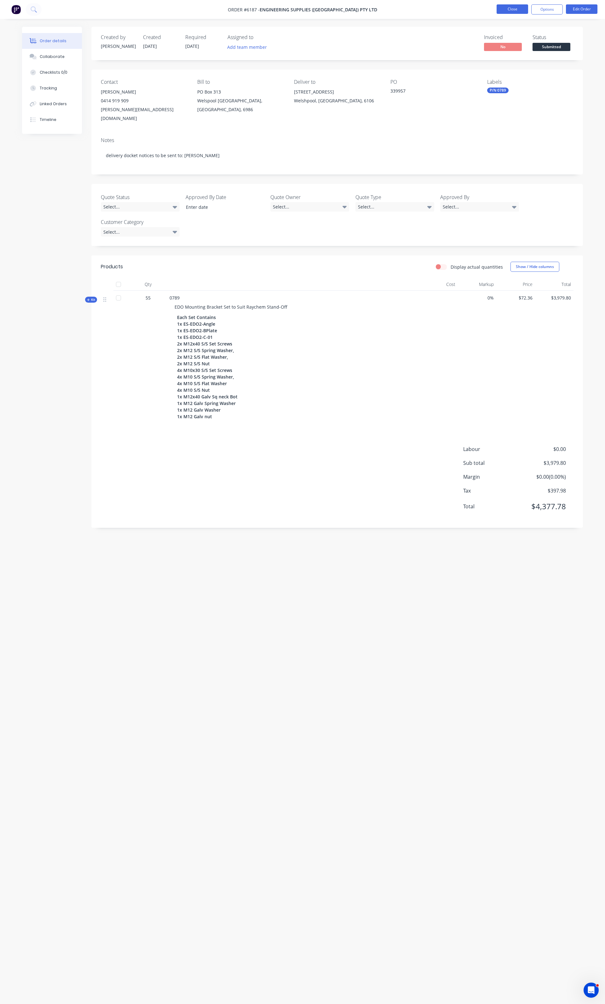
click at [504, 13] on button "Close" at bounding box center [511, 8] width 31 height 9
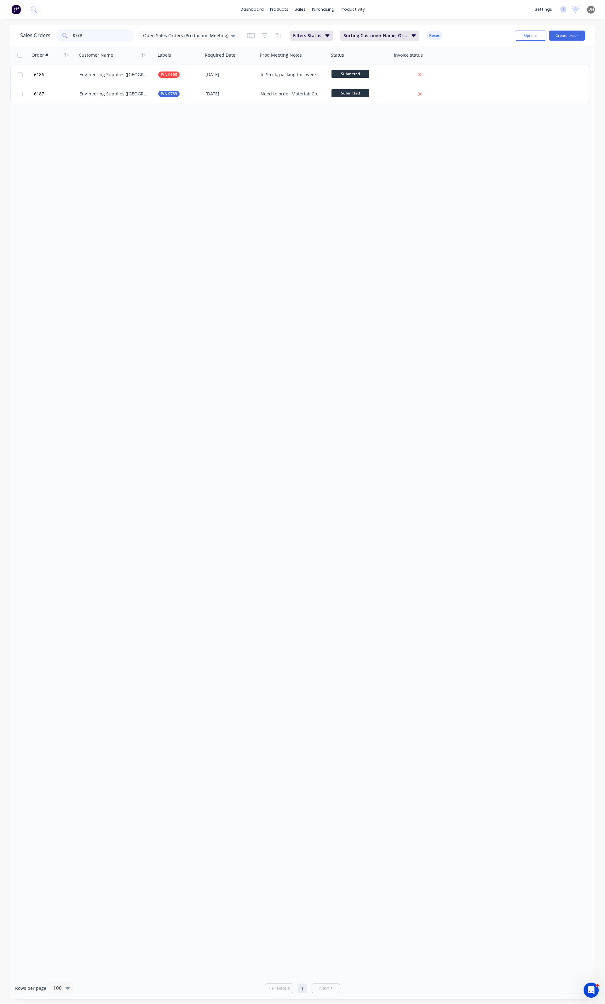
click at [111, 33] on input "0789" at bounding box center [103, 35] width 61 height 13
click at [92, 33] on input "0789" at bounding box center [103, 35] width 61 height 13
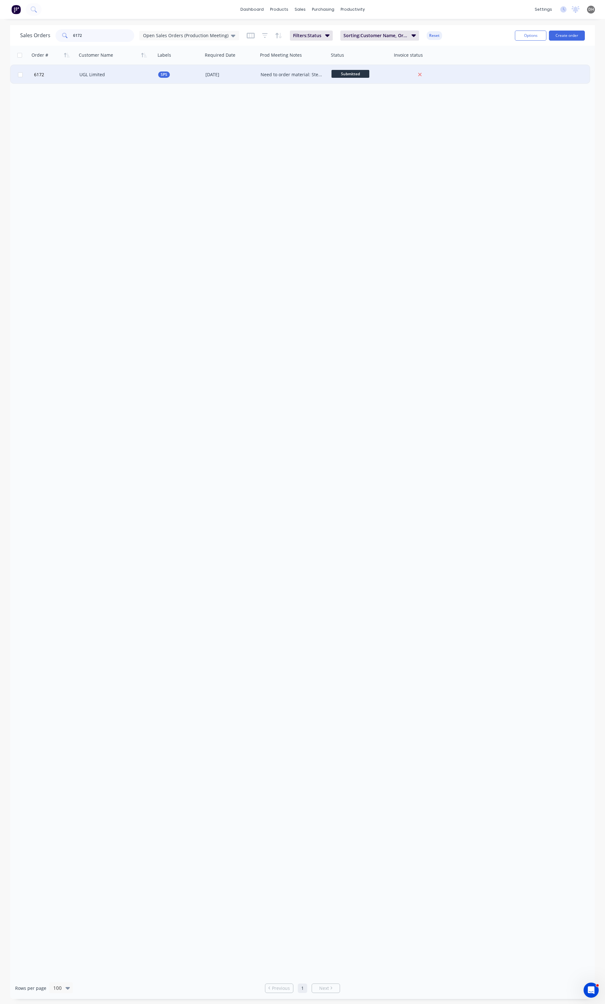
type input "6172"
click at [89, 77] on div "UGL Limited" at bounding box center [114, 74] width 70 height 6
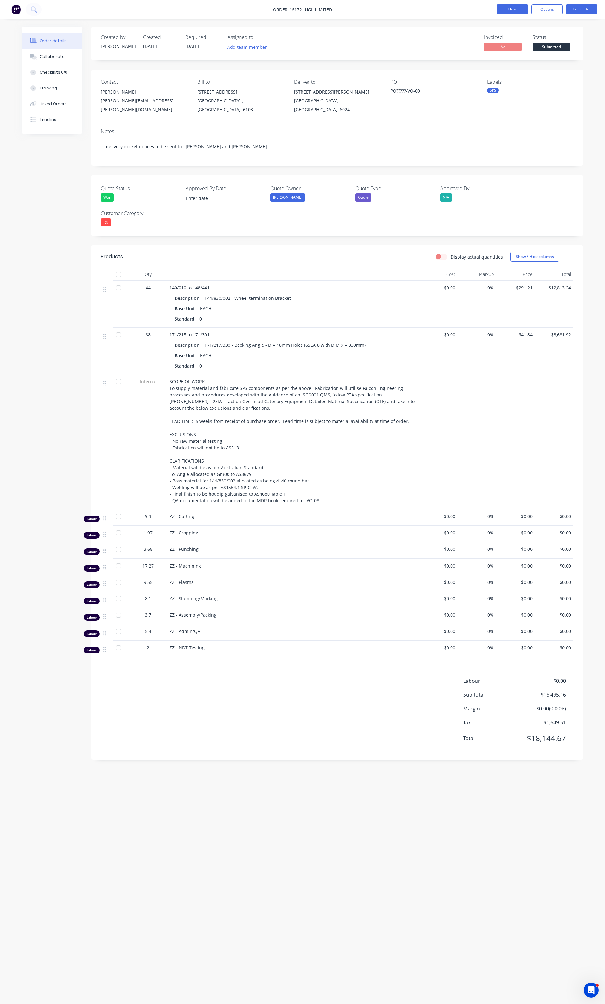
click at [500, 5] on button "Close" at bounding box center [511, 8] width 31 height 9
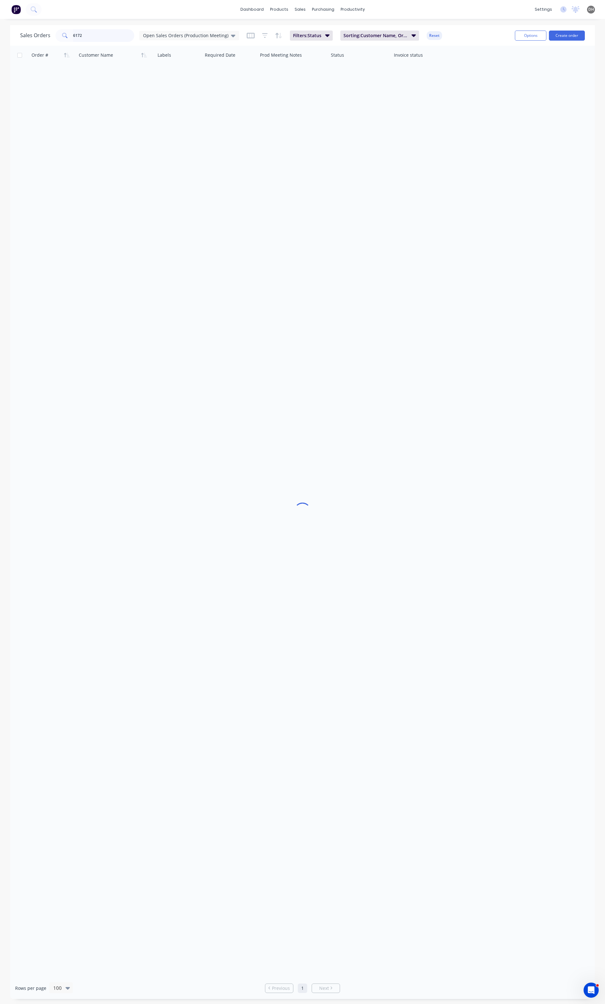
click at [91, 33] on input "6172" at bounding box center [103, 35] width 61 height 13
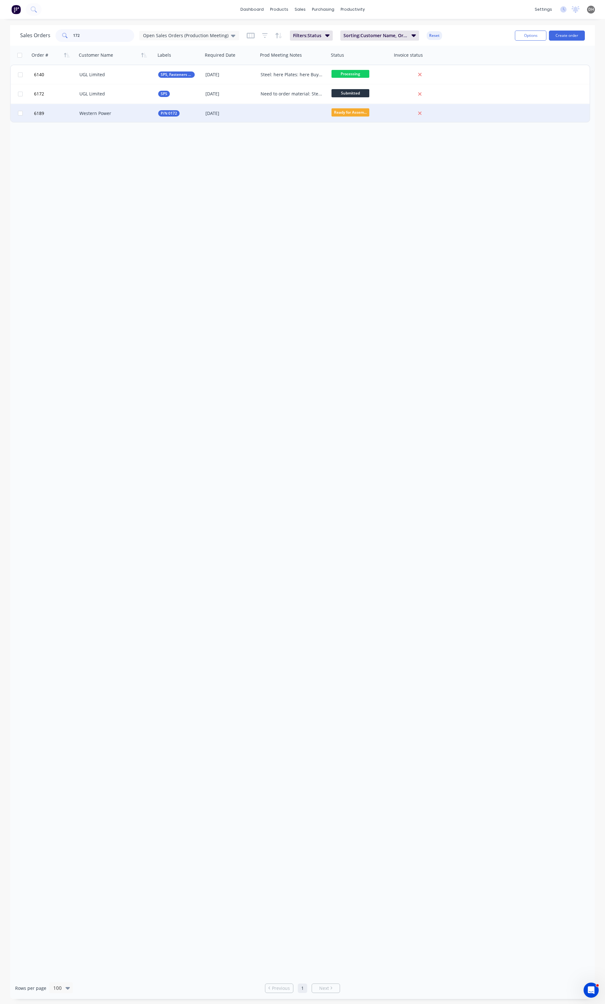
type input "172"
click at [93, 113] on div "Western Power" at bounding box center [114, 113] width 70 height 6
